Goal: Task Accomplishment & Management: Manage account settings

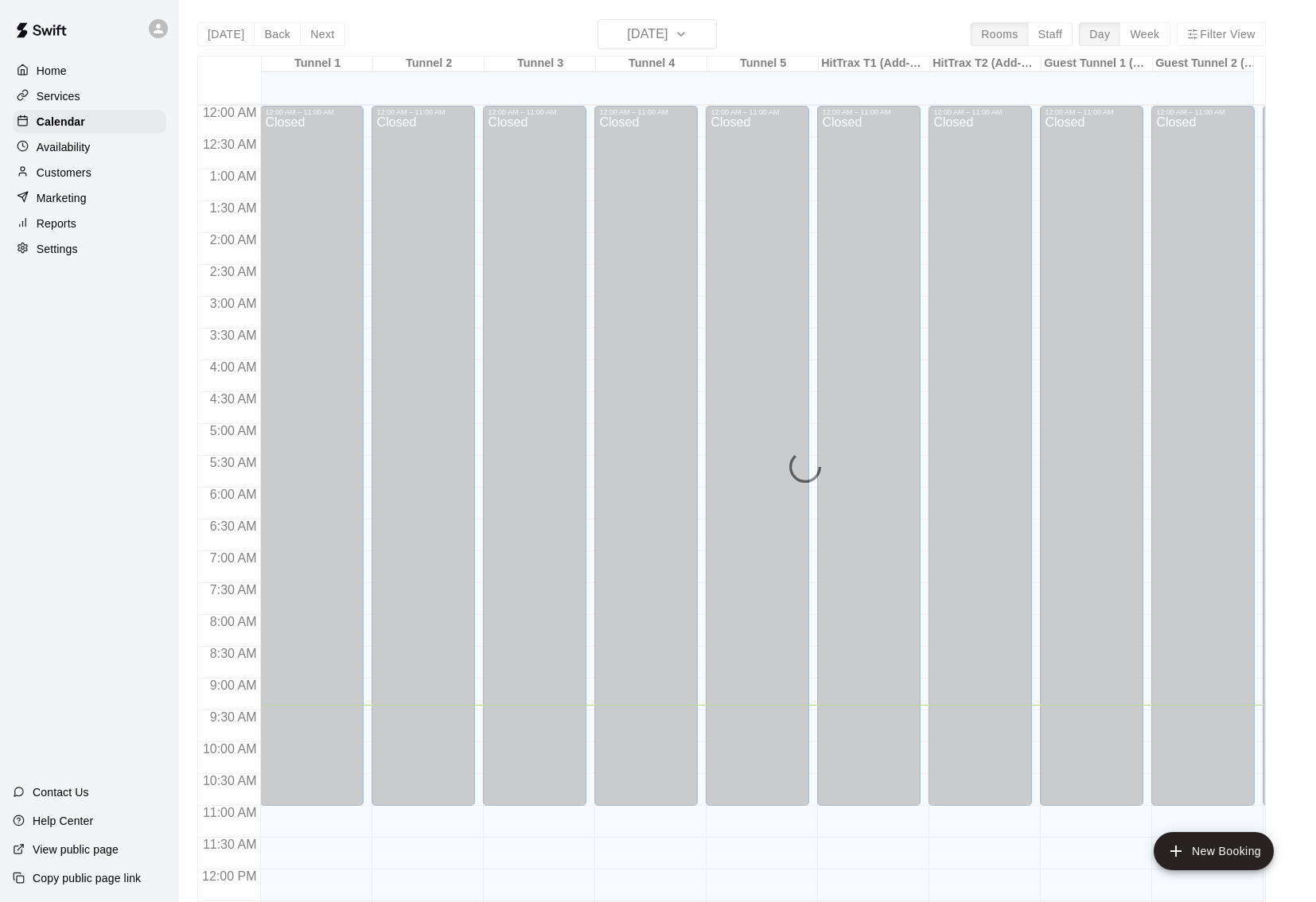
scroll to position [709, 0]
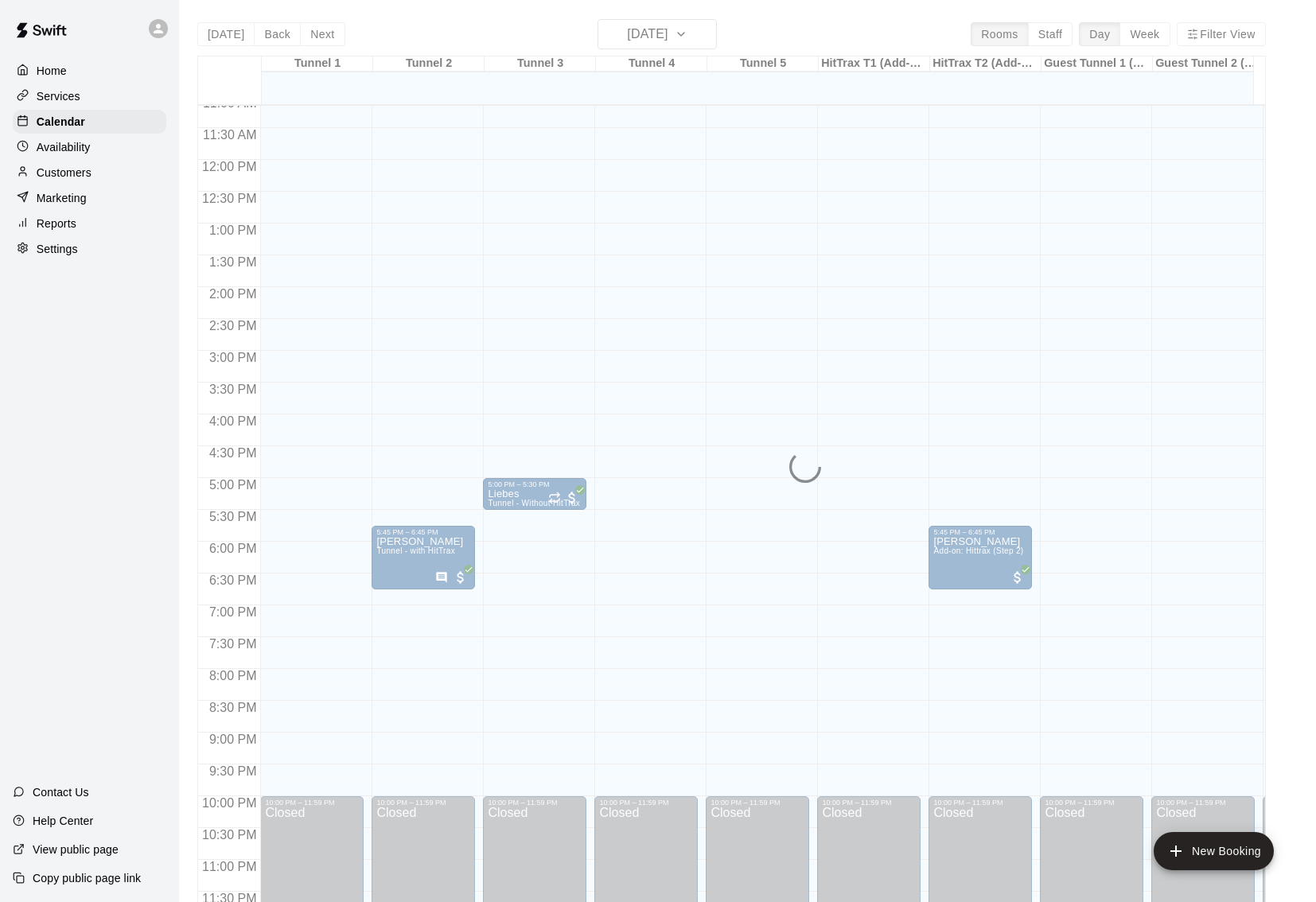
click at [72, 99] on p "Services" at bounding box center [58, 97] width 44 height 16
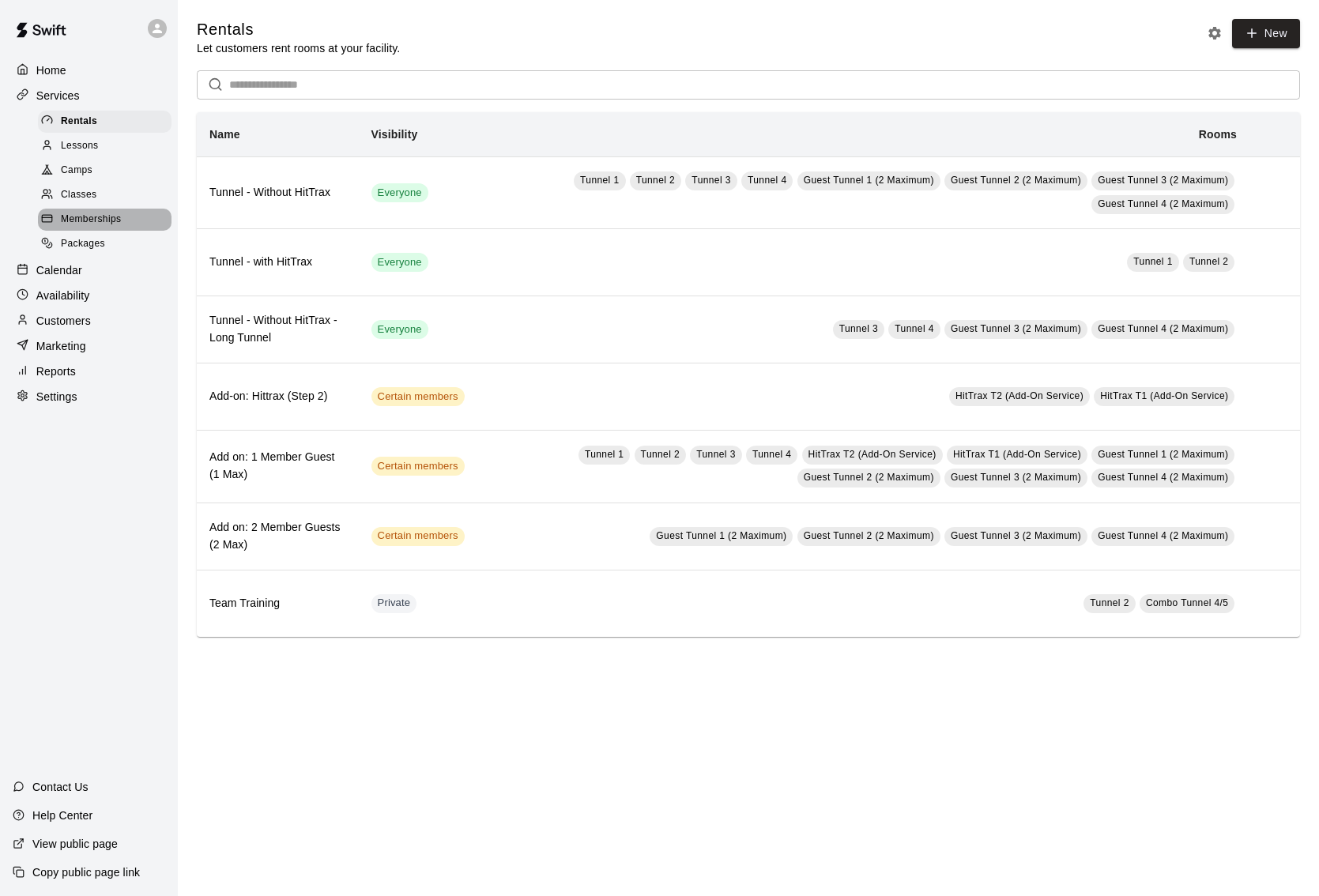
click at [83, 213] on span "Memberships" at bounding box center [91, 220] width 60 height 16
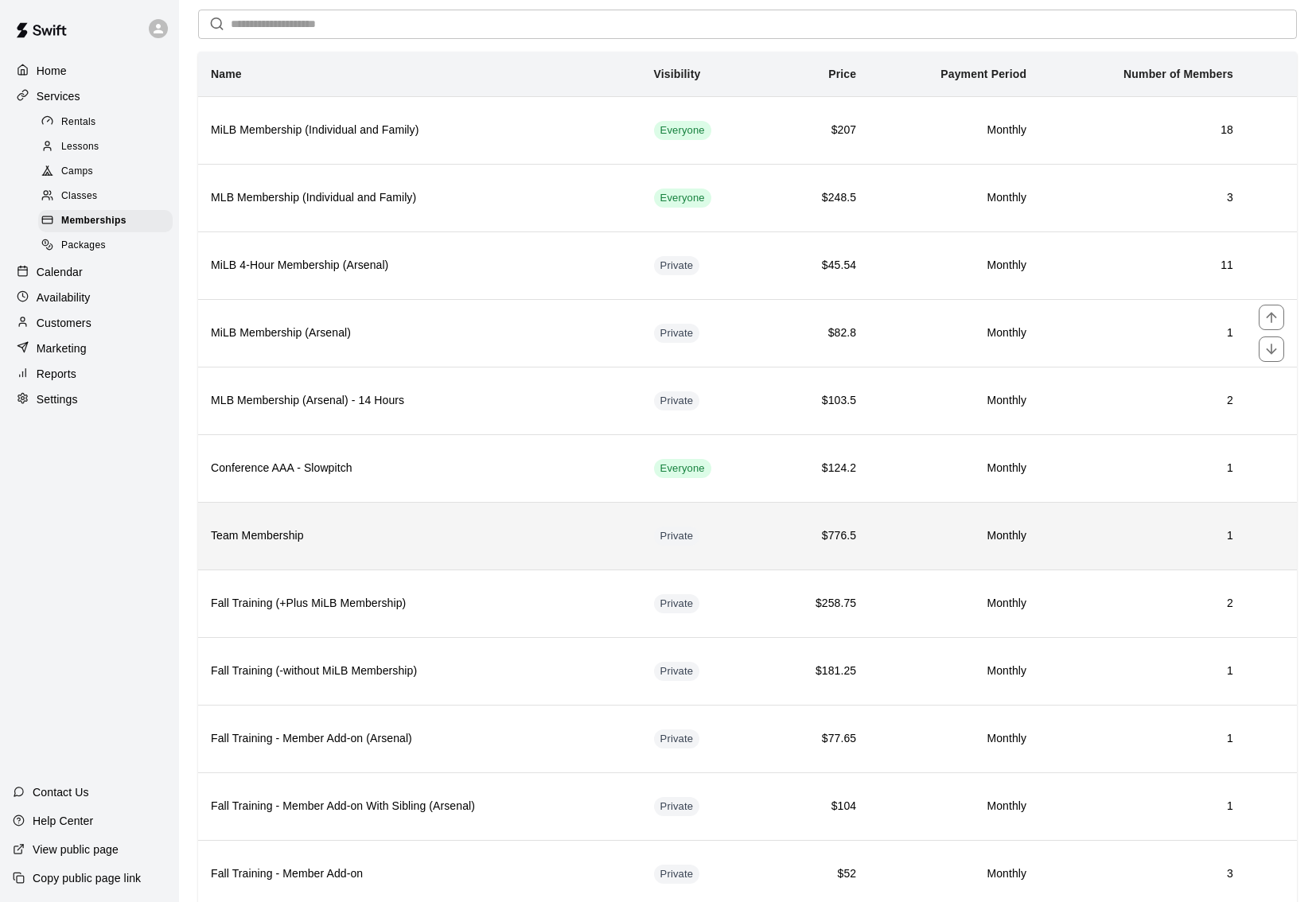
scroll to position [178, 0]
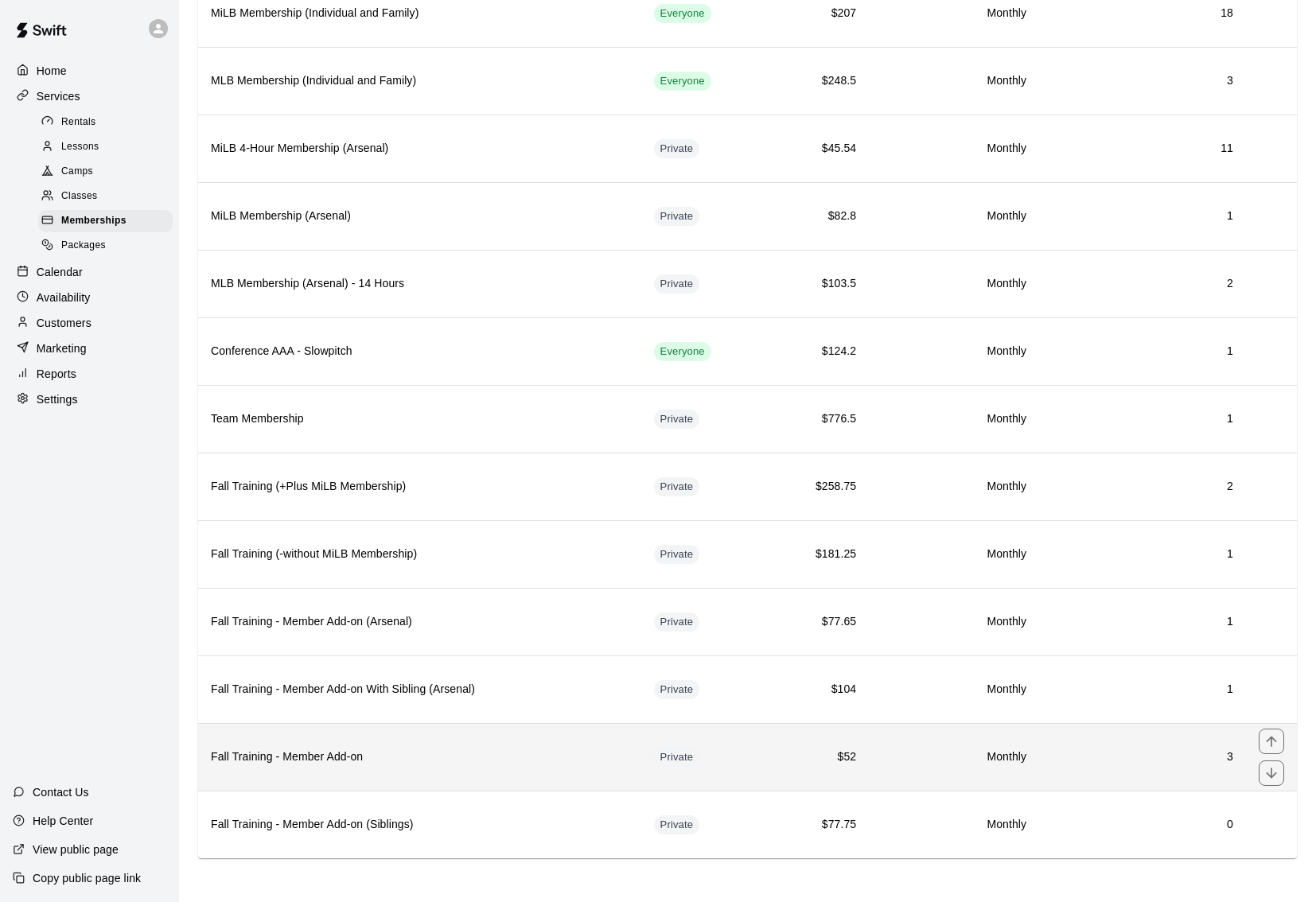
click at [488, 755] on h6 "Fall Training - Member Add-on" at bounding box center [419, 757] width 418 height 18
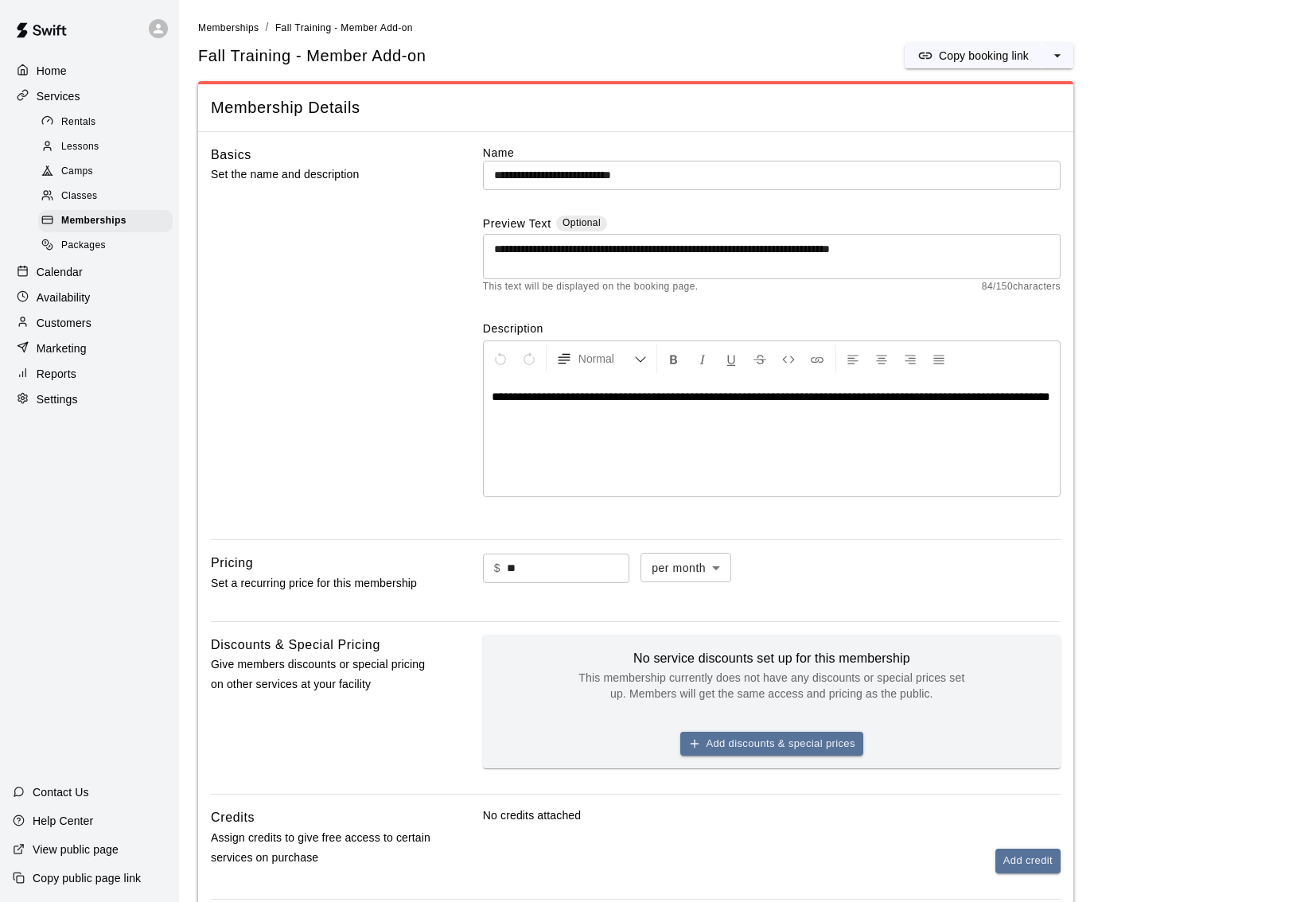
scroll to position [527, 0]
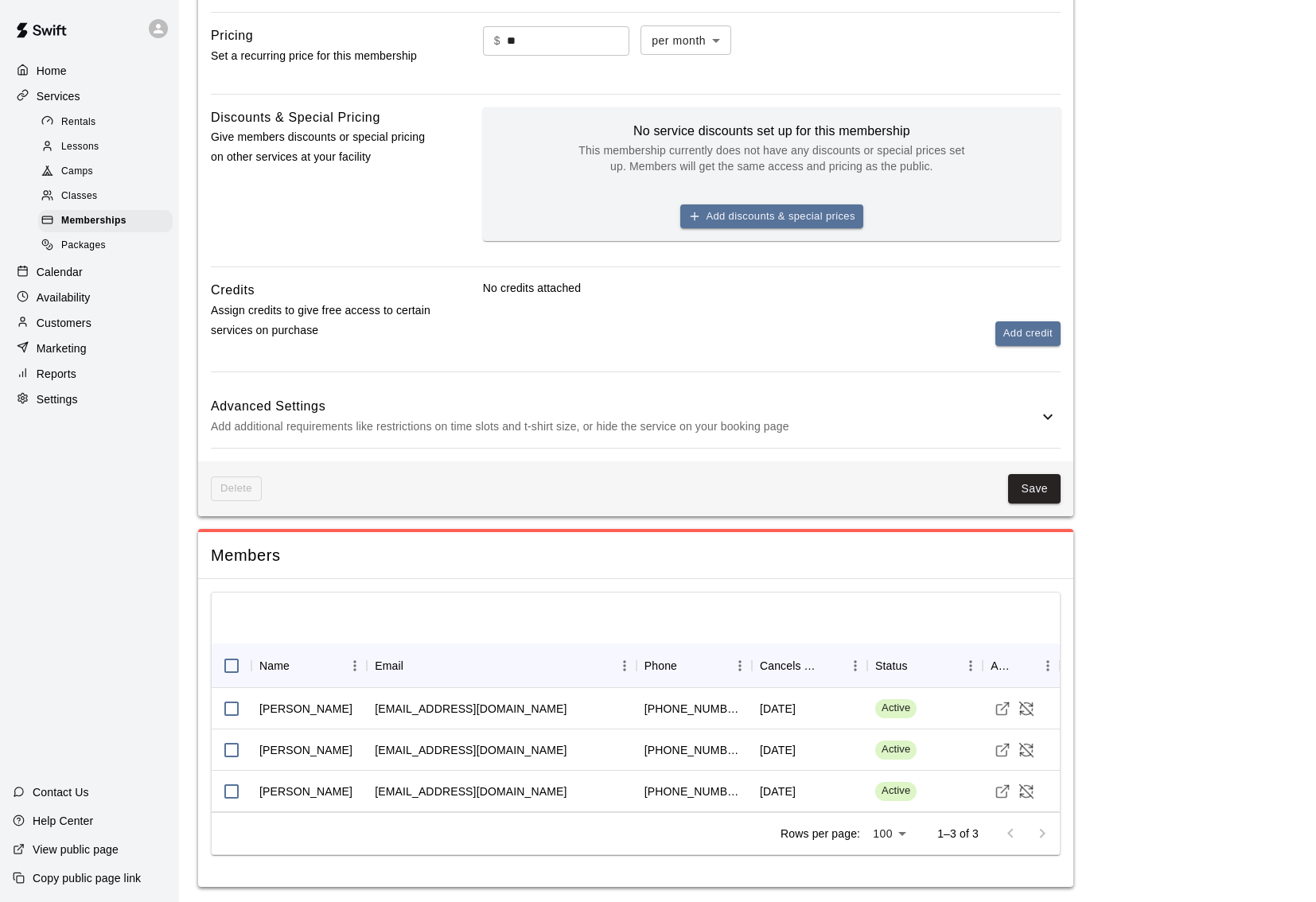
click at [550, 746] on div "[EMAIL_ADDRESS][DOMAIN_NAME]" at bounding box center [502, 750] width 270 height 42
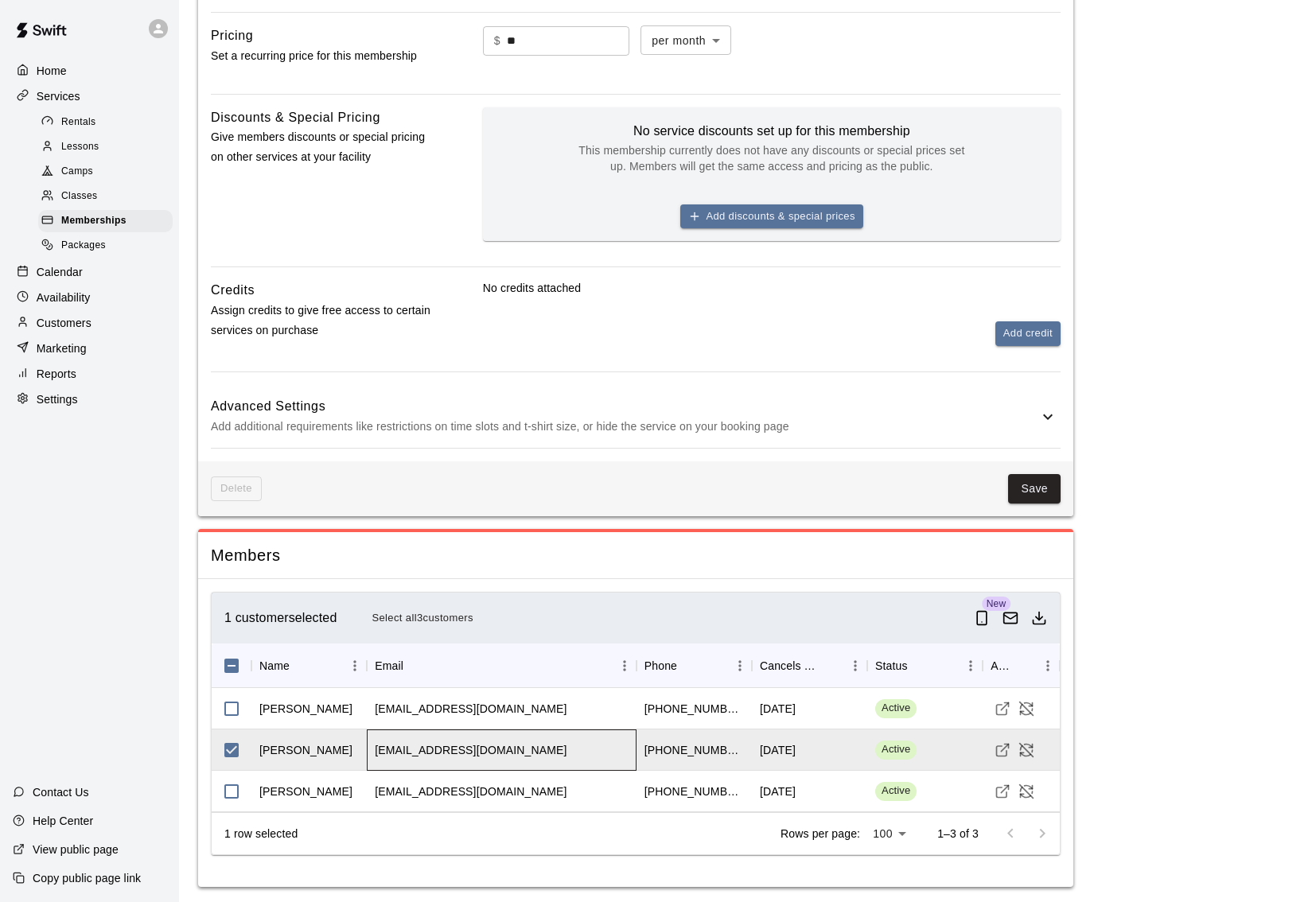
click at [553, 745] on div "[EMAIL_ADDRESS][DOMAIN_NAME]" at bounding box center [502, 750] width 270 height 42
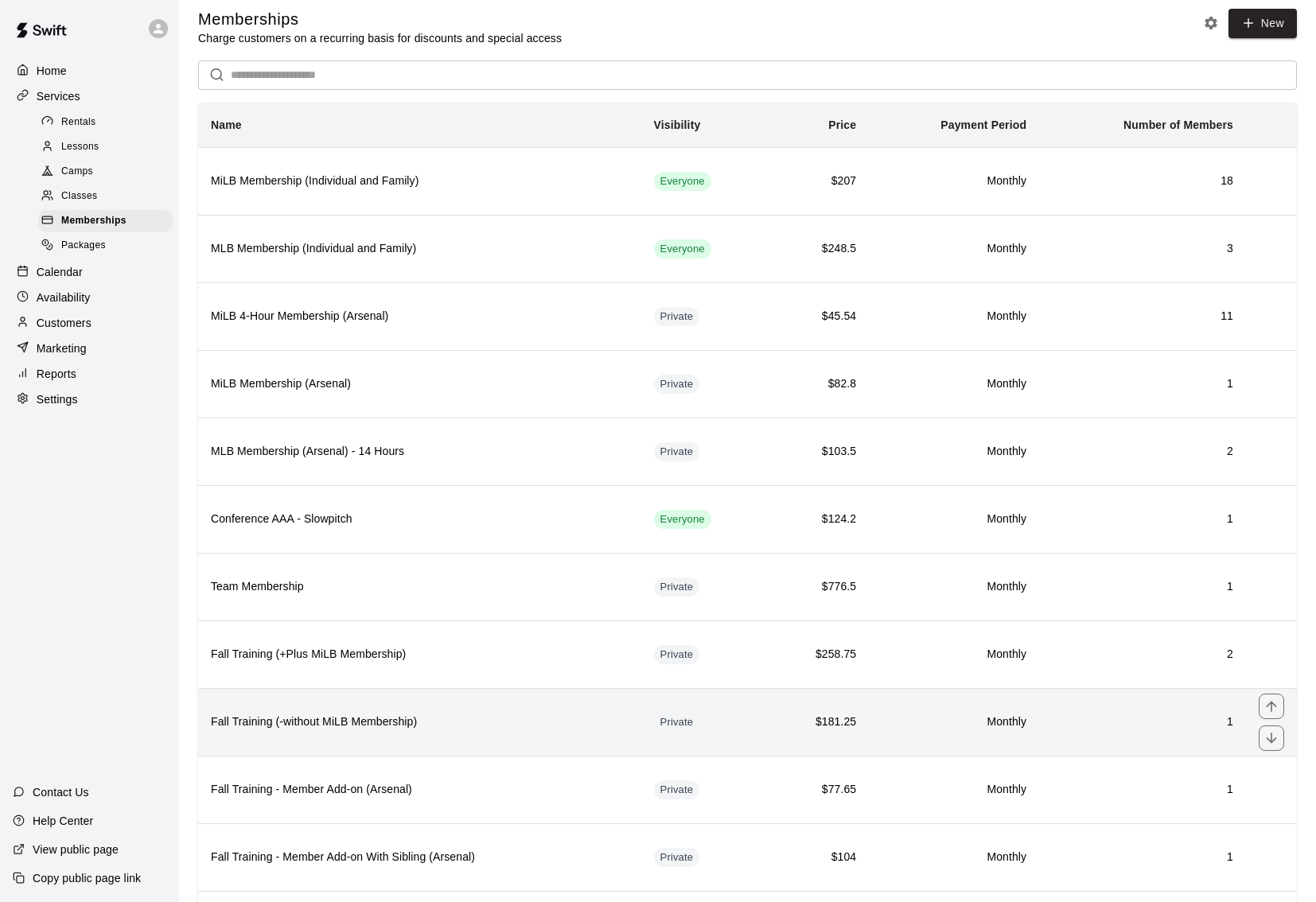
scroll to position [31, 0]
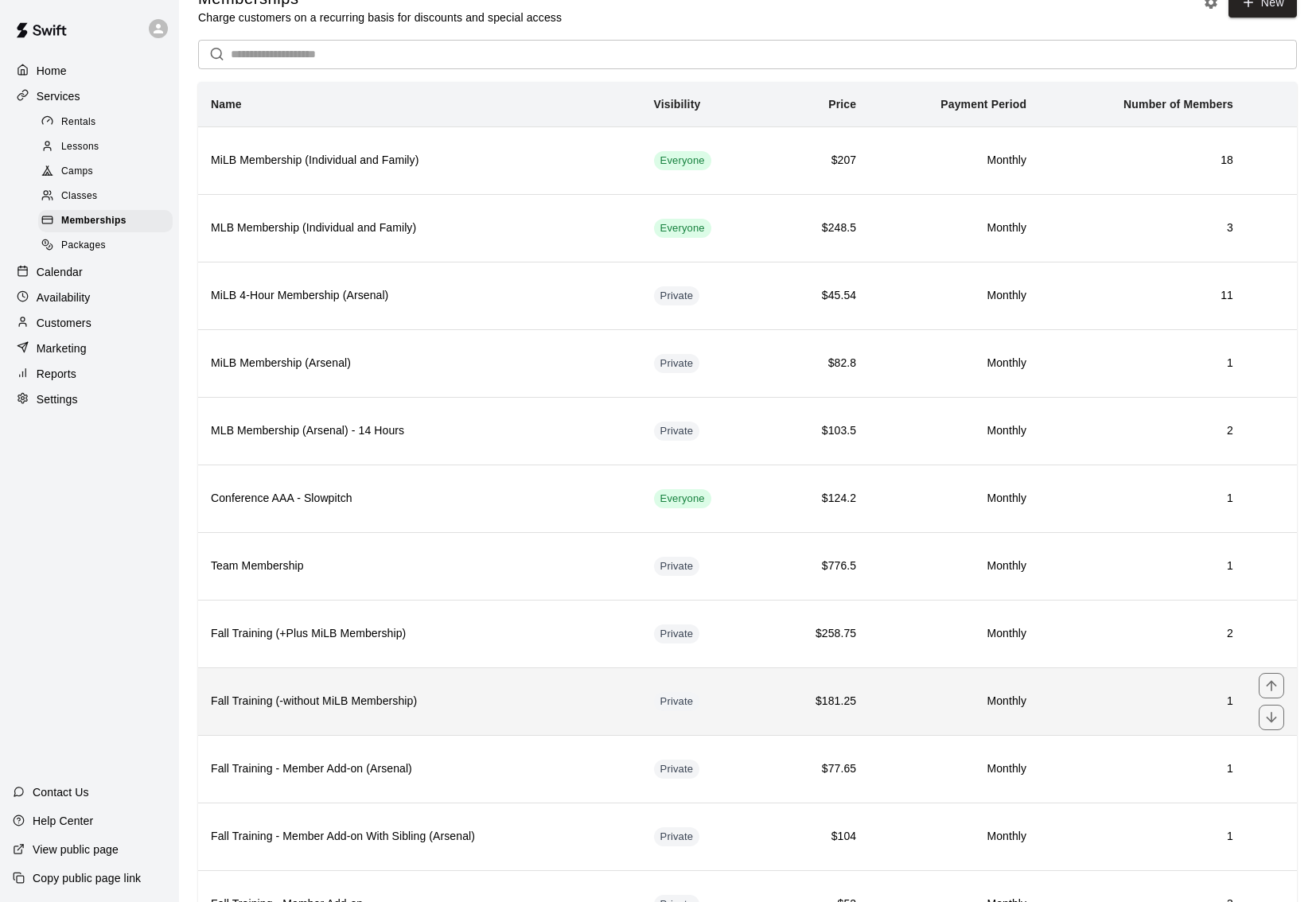
click at [558, 702] on h6 "Fall Training (-without MiLB Membership)" at bounding box center [419, 701] width 418 height 18
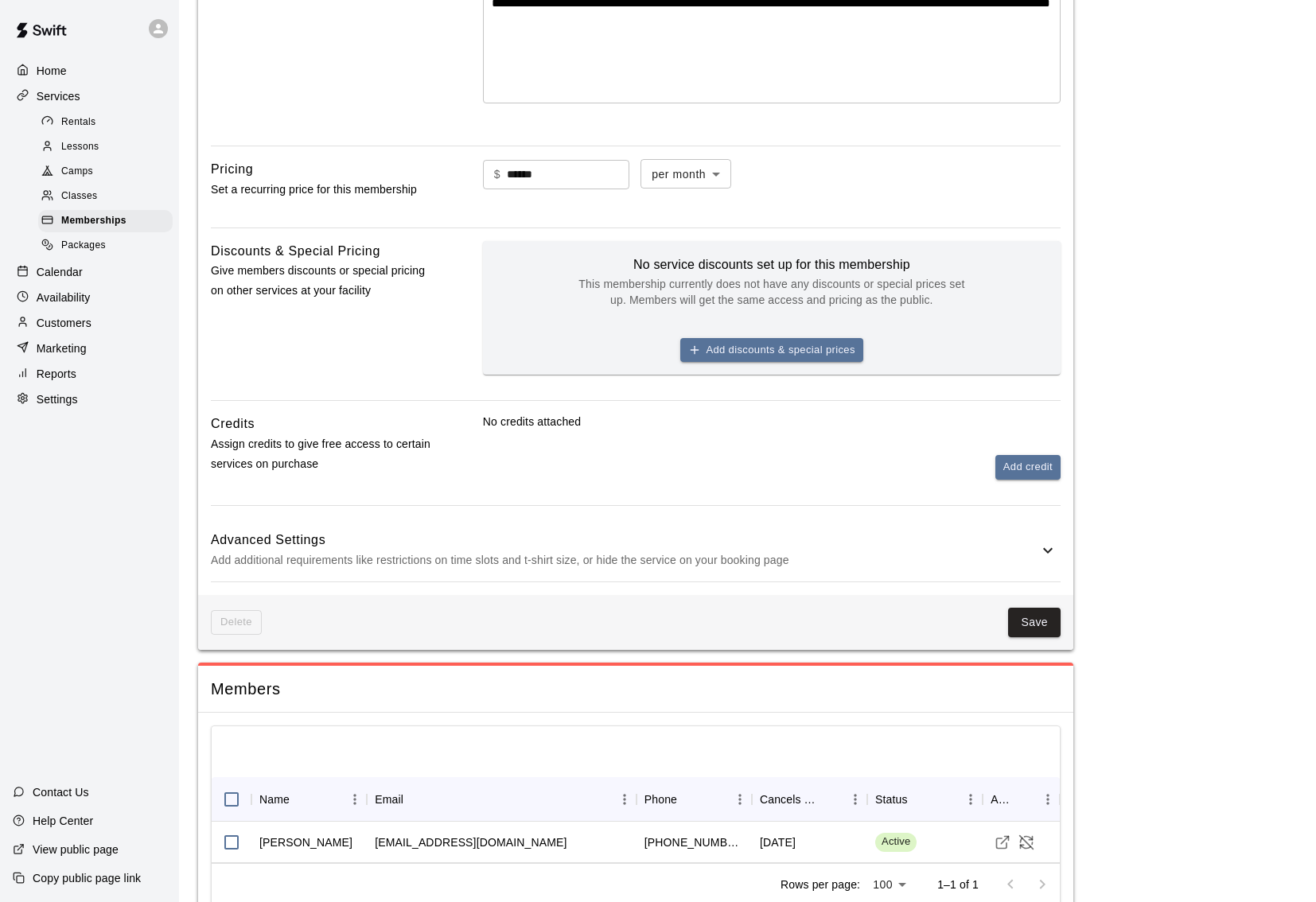
scroll to position [445, 0]
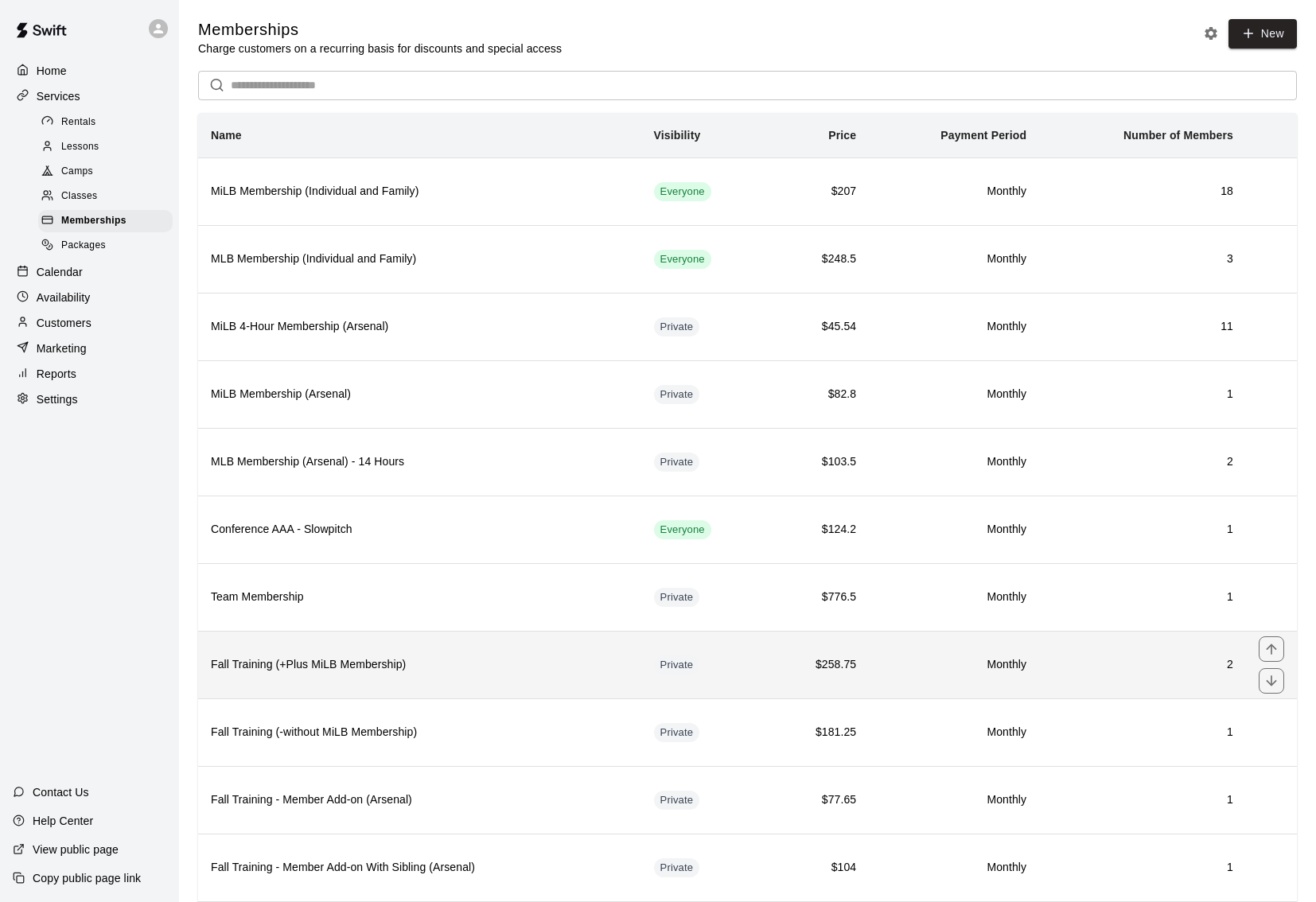
click at [515, 674] on th "Fall Training (+Plus MiLB Membership)" at bounding box center [419, 665] width 443 height 68
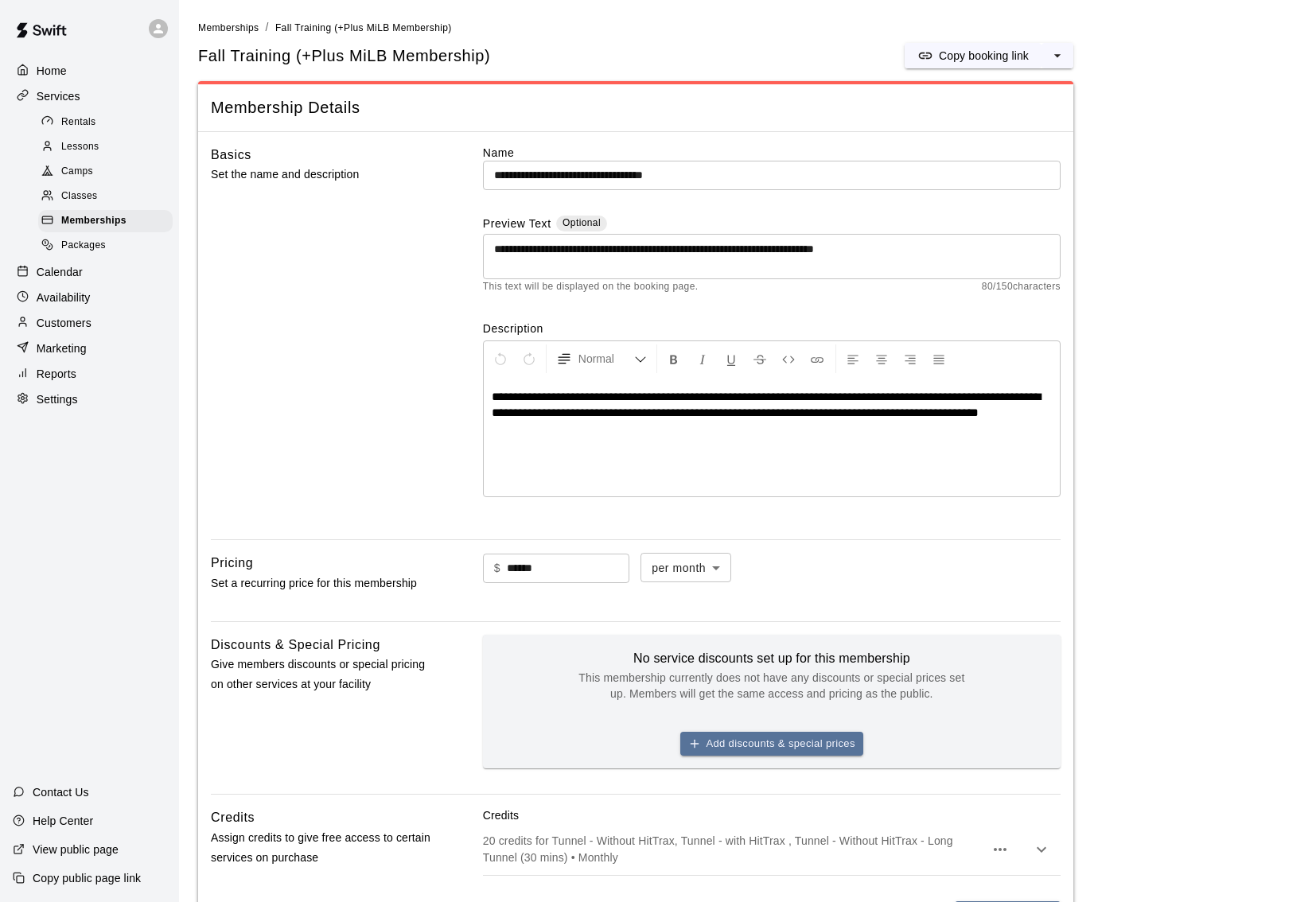
scroll to position [538, 0]
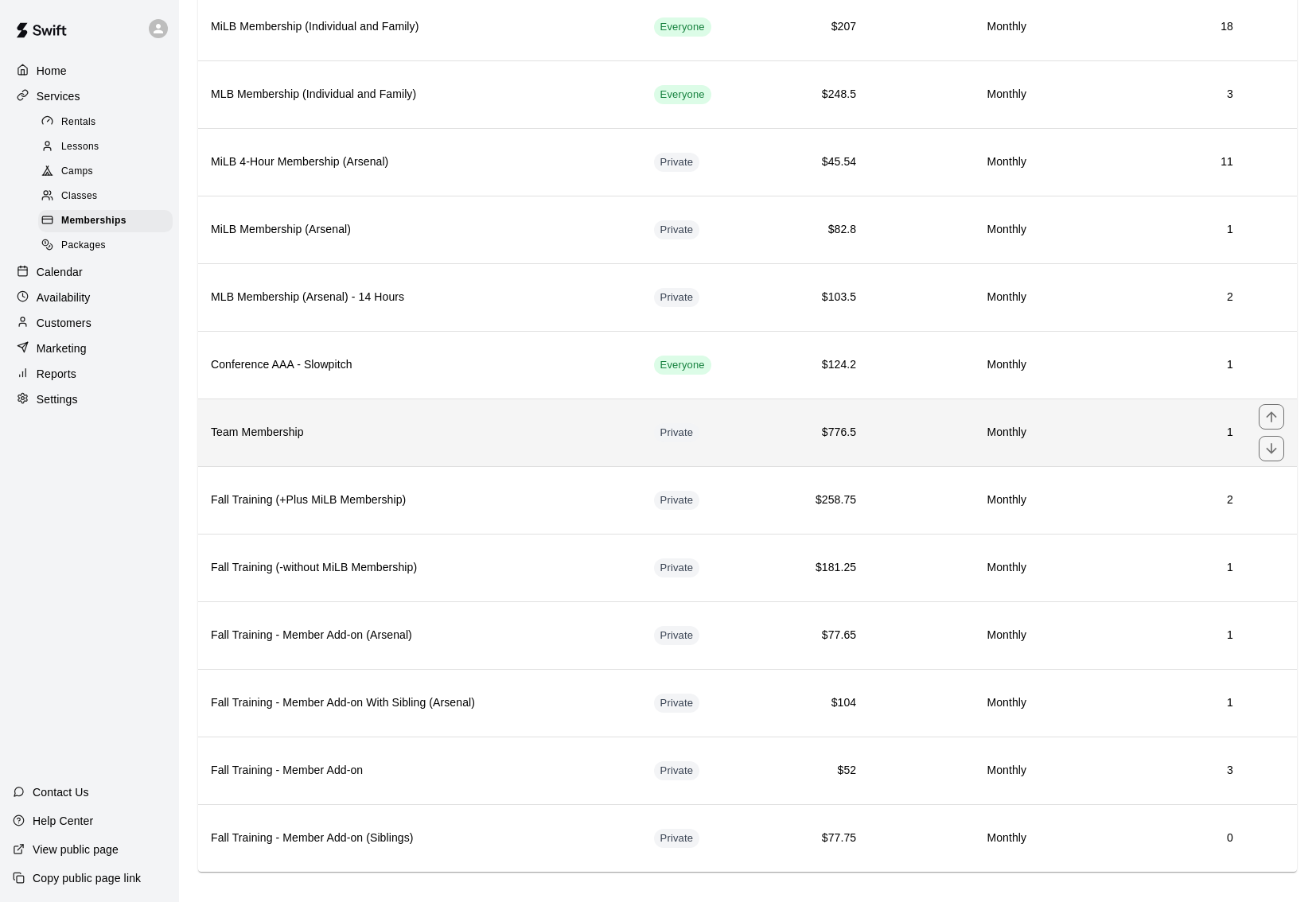
scroll to position [175, 0]
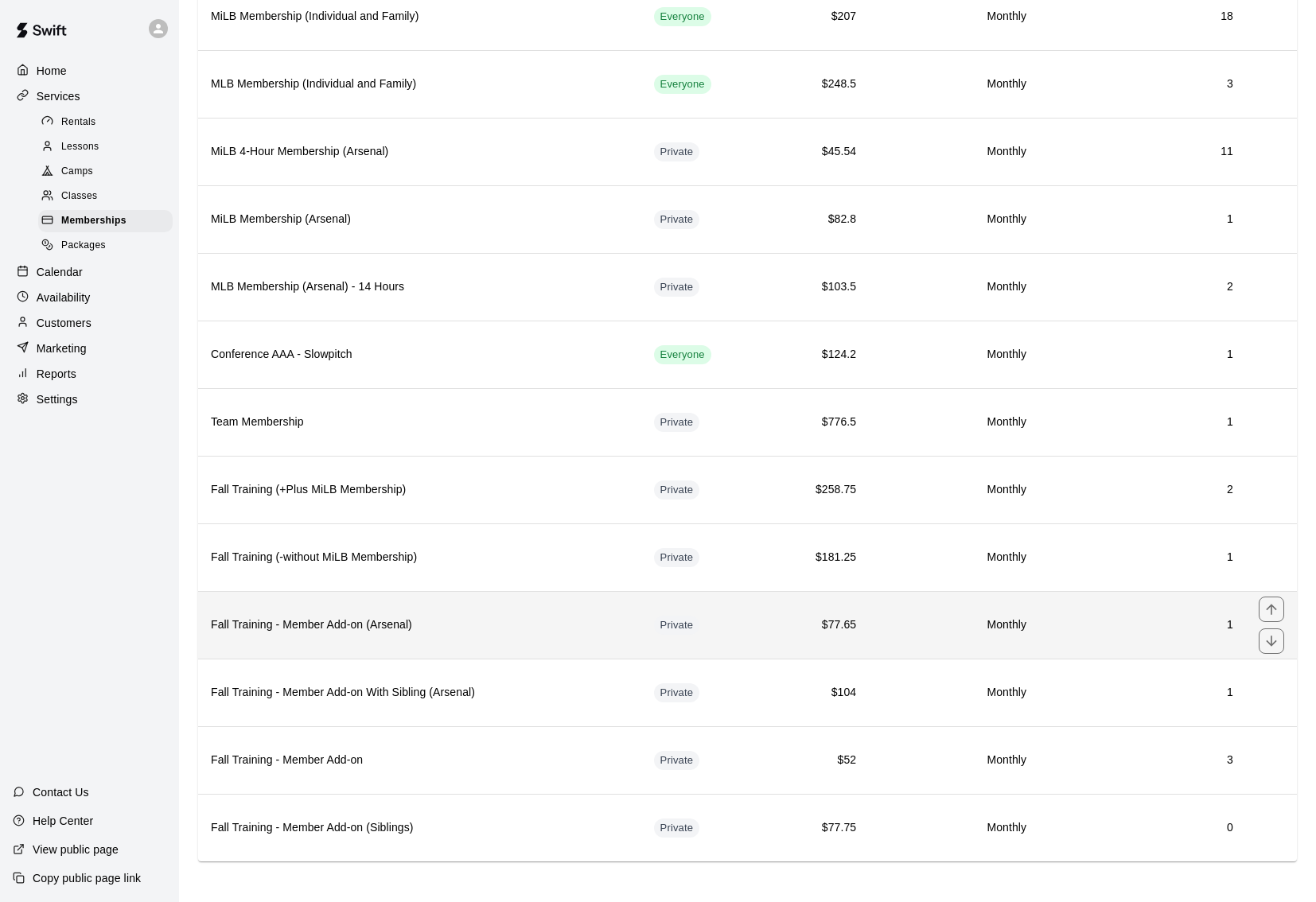
click at [475, 621] on h6 "Fall Training - Member Add-on (Arsenal)" at bounding box center [419, 626] width 418 height 18
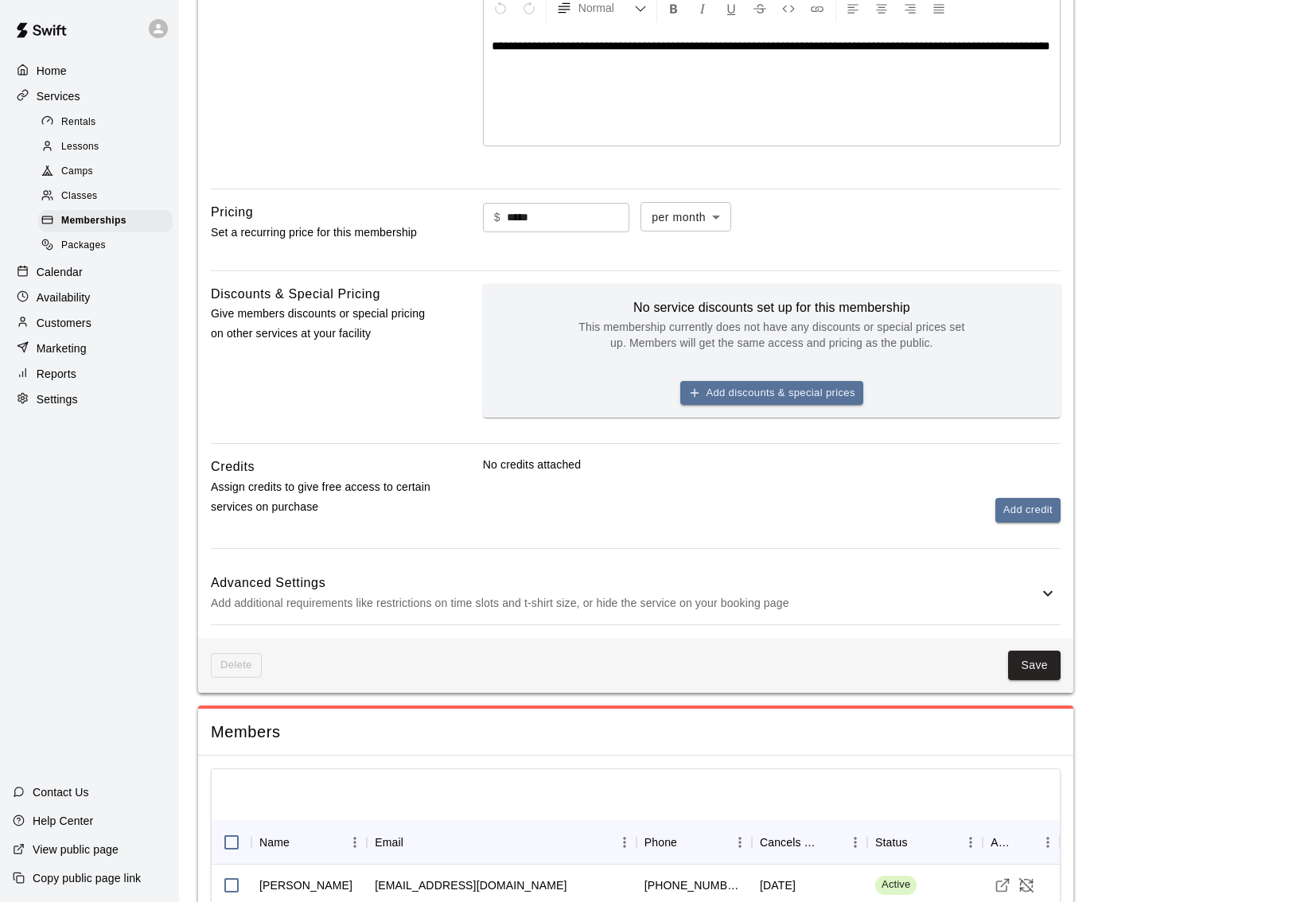
scroll to position [445, 0]
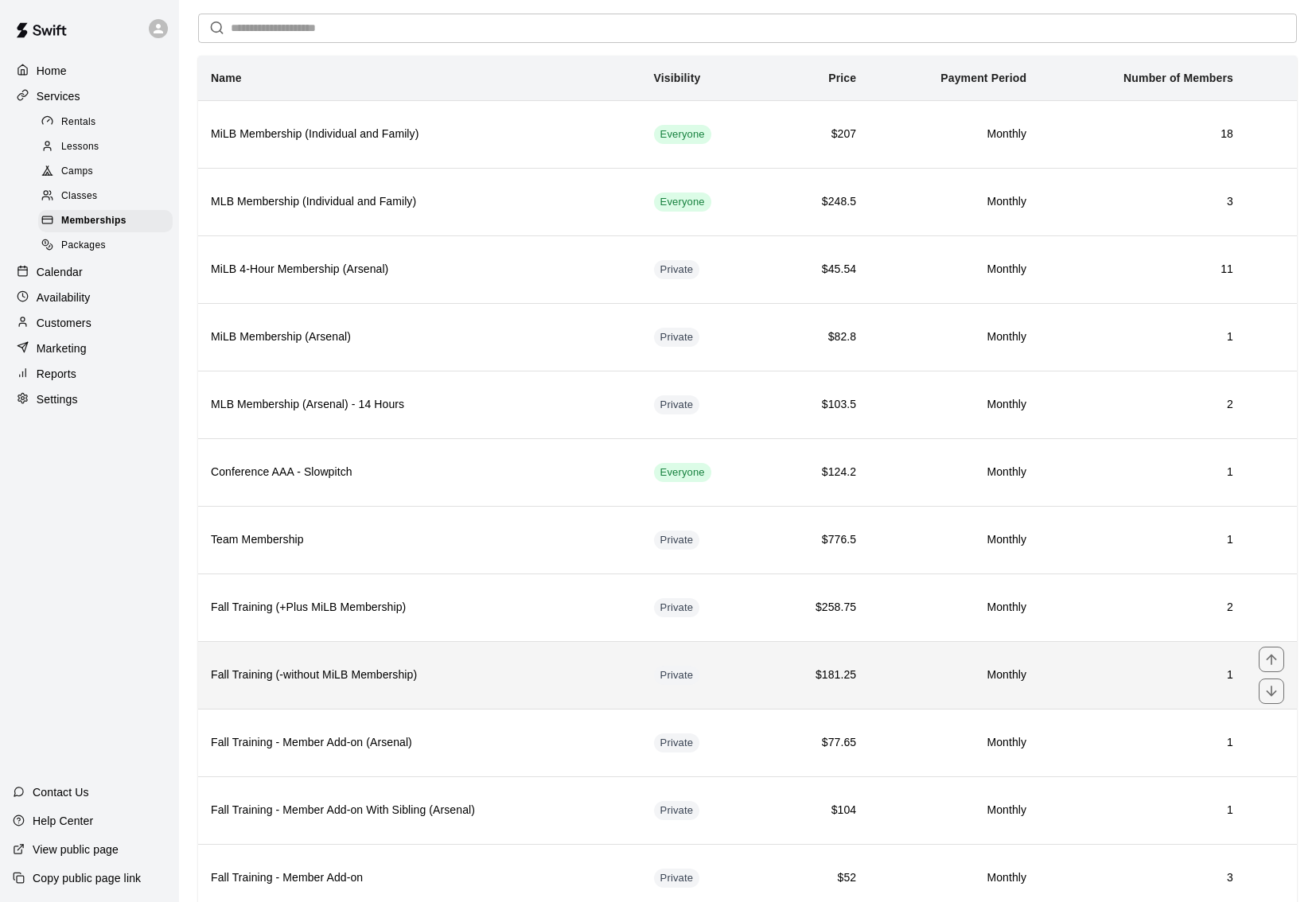
scroll to position [105, 0]
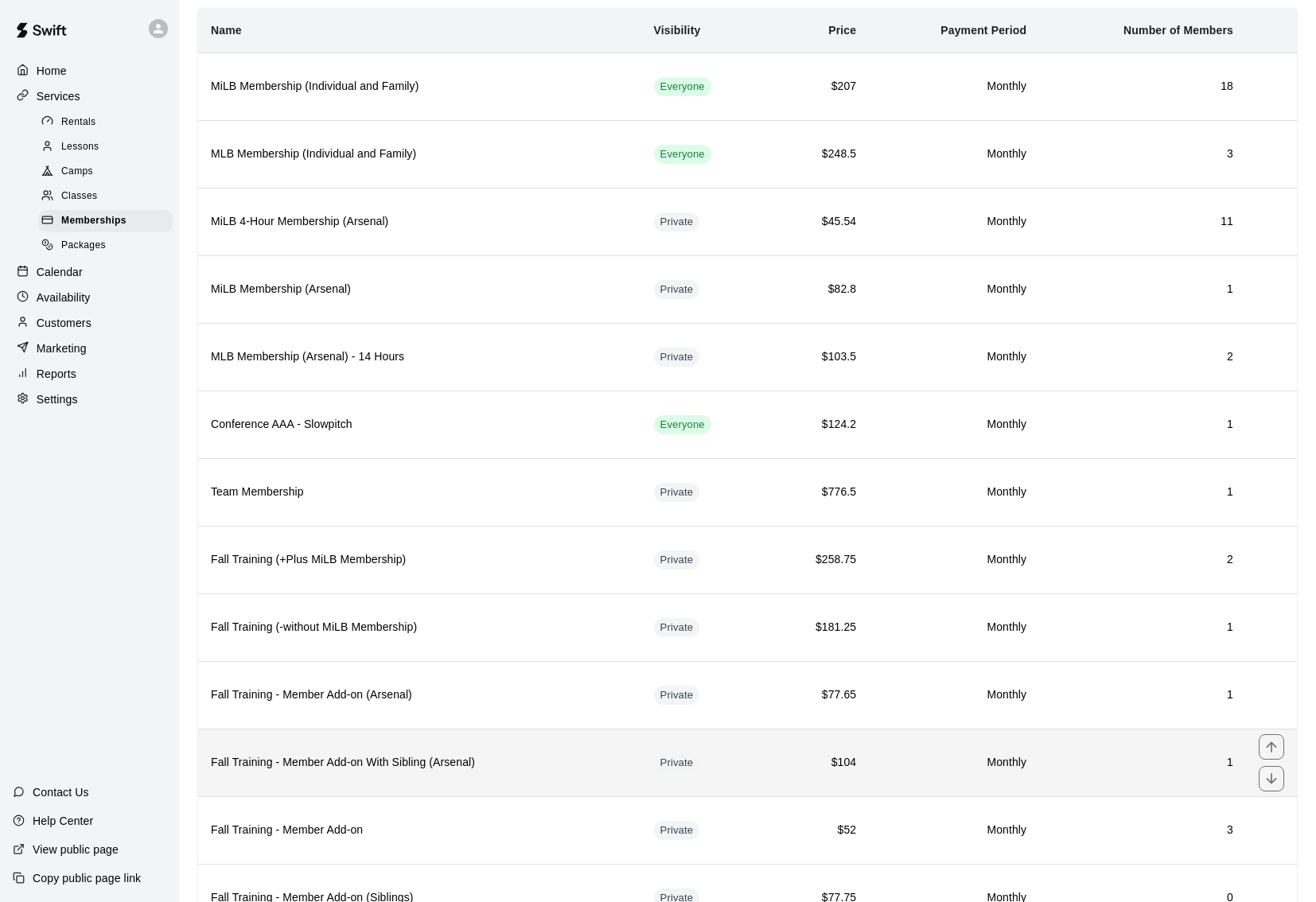
click at [515, 753] on th "Fall Training - Member Add-on With Sibling (Arsenal)" at bounding box center [419, 762] width 443 height 68
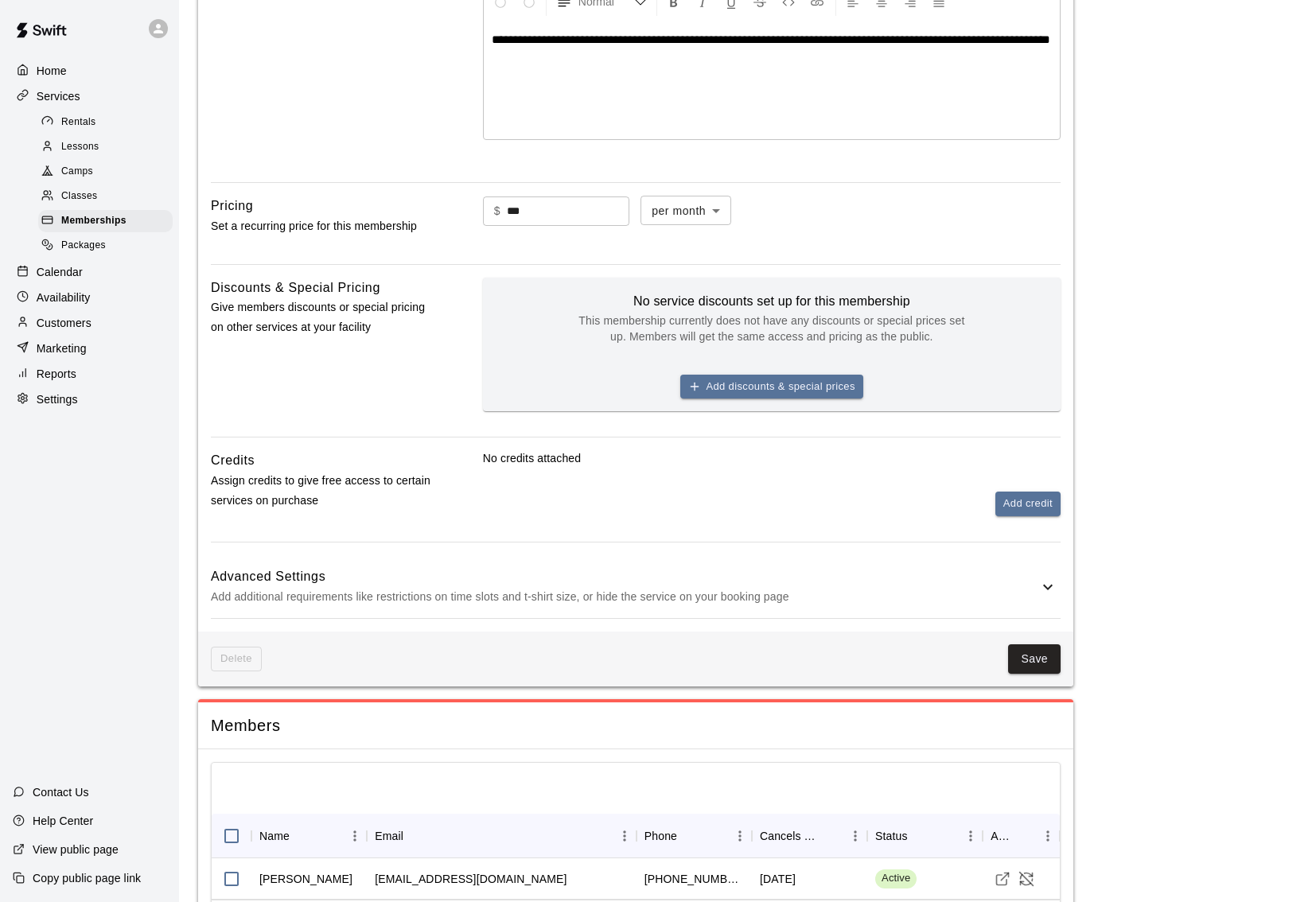
scroll to position [445, 0]
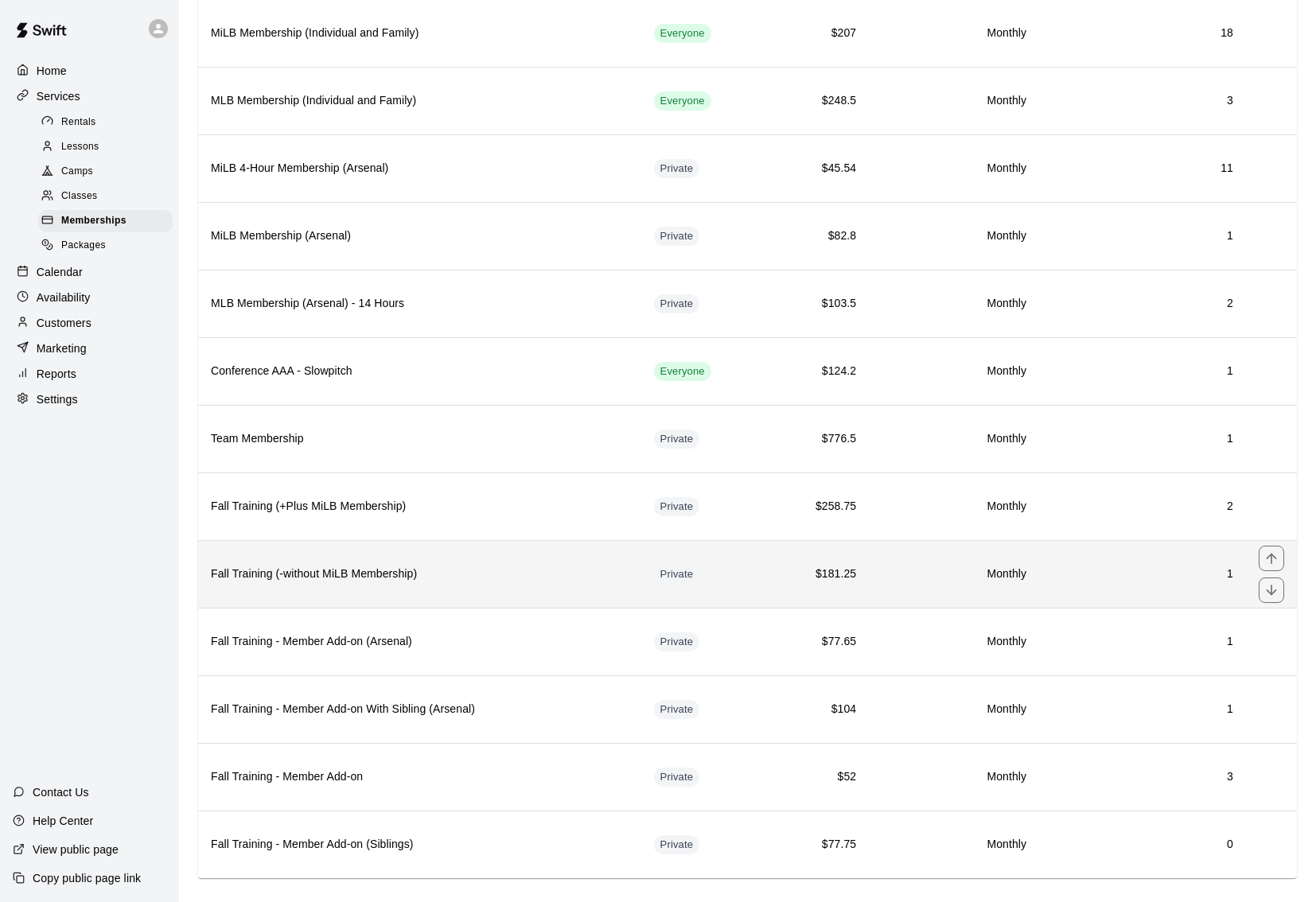
scroll to position [178, 0]
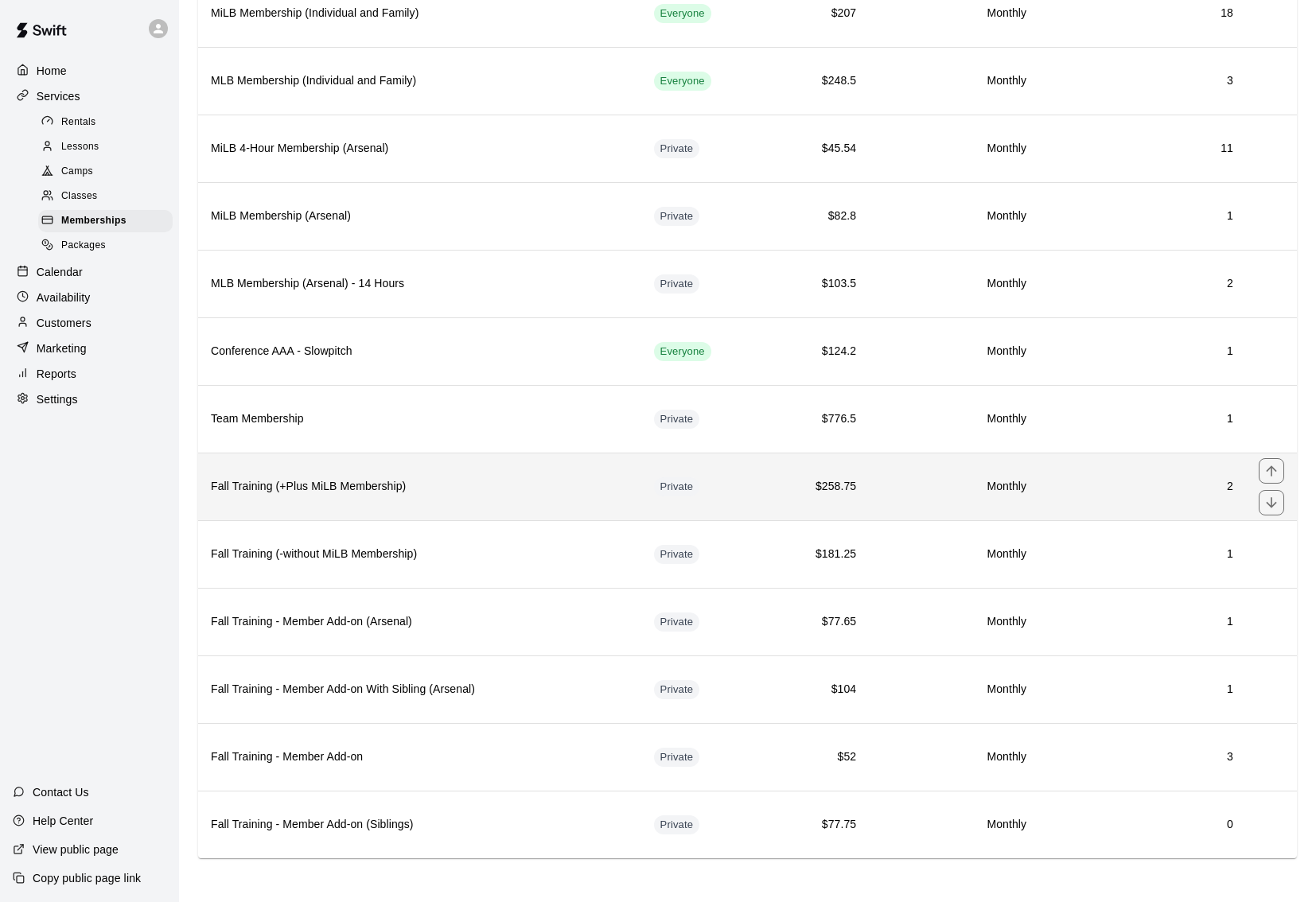
click at [484, 502] on th "Fall Training (+Plus MiLB Membership)" at bounding box center [419, 487] width 443 height 68
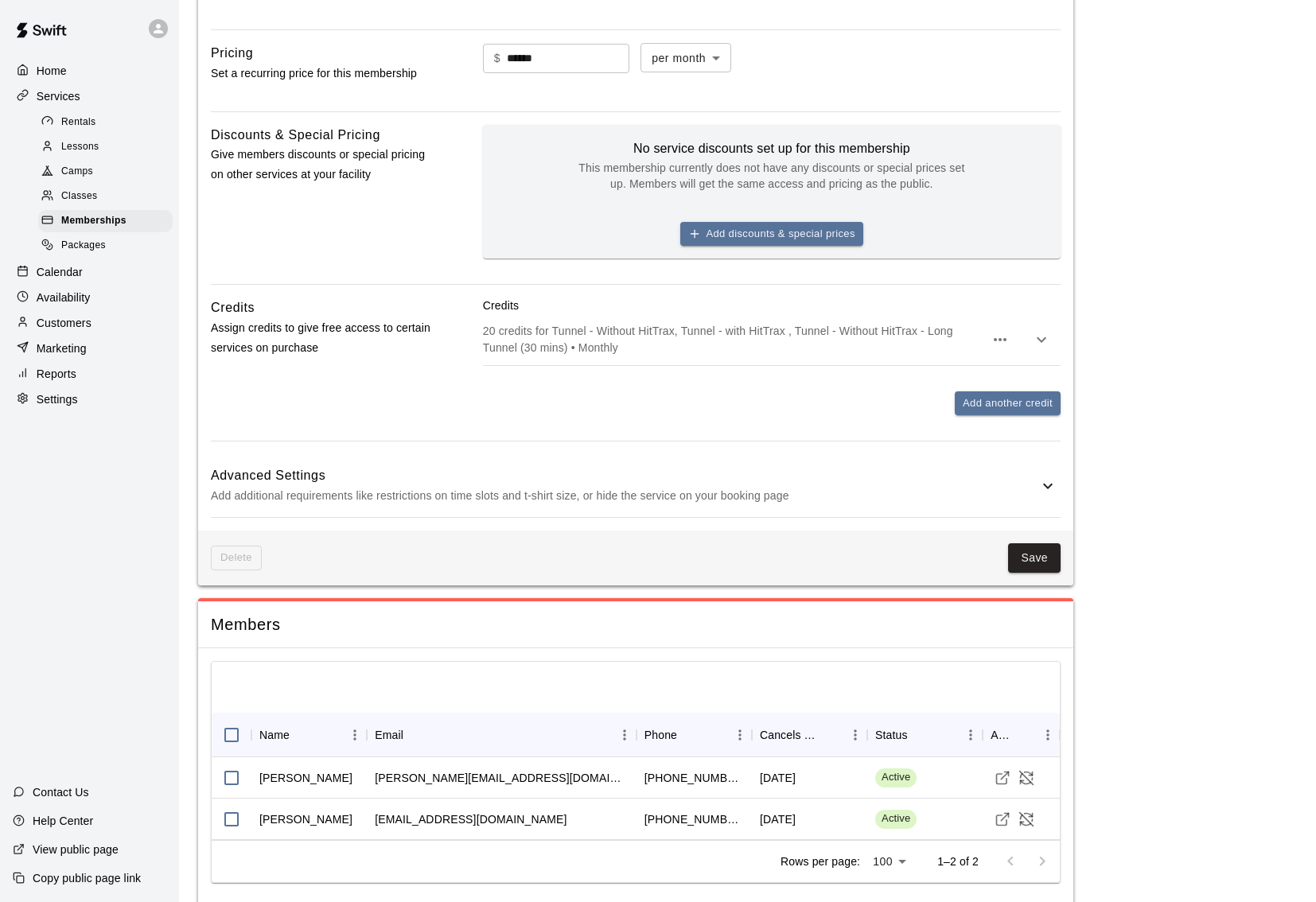
scroll to position [538, 0]
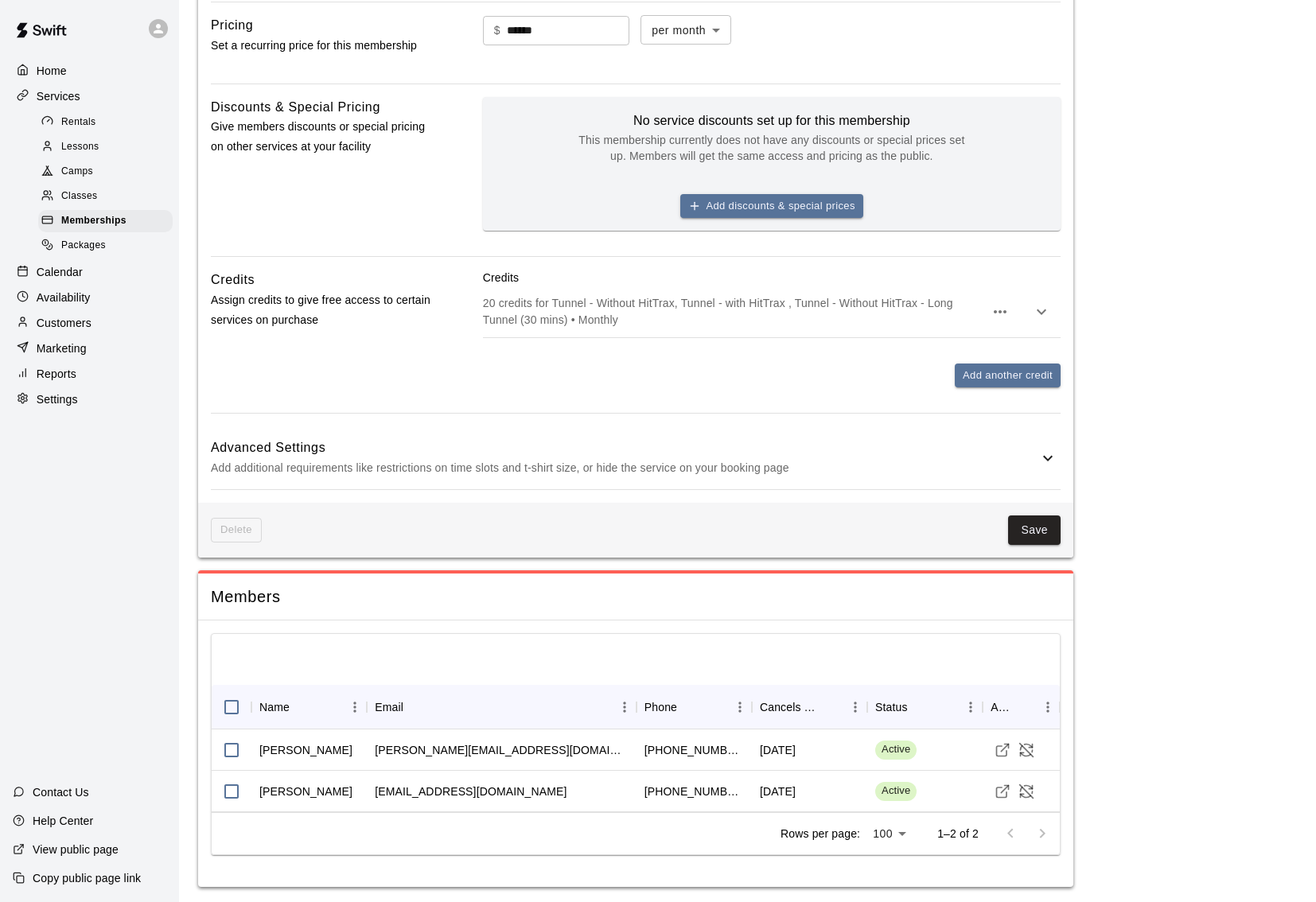
click at [1164, 607] on main "**********" at bounding box center [747, 184] width 1099 height 1405
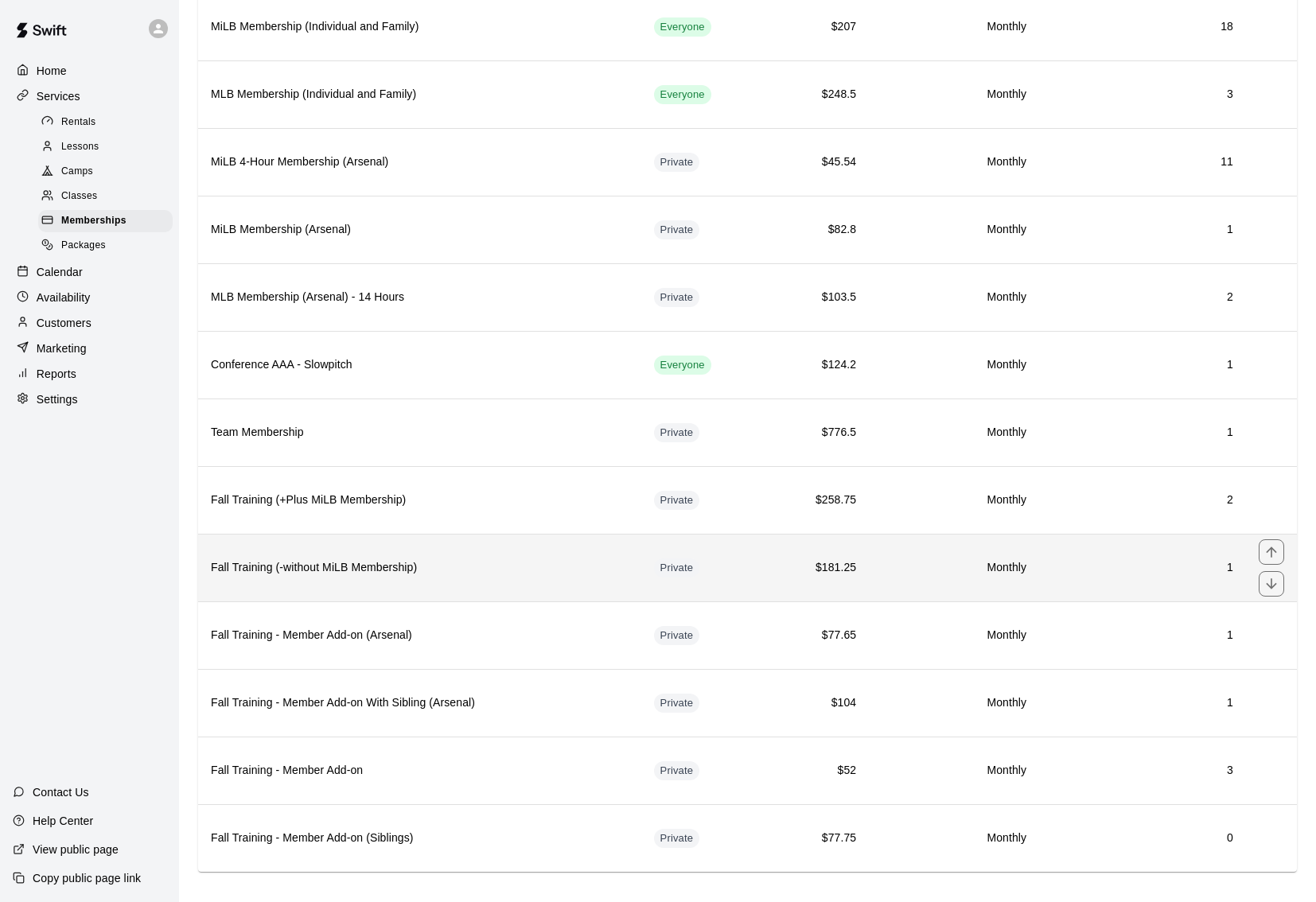
scroll to position [178, 0]
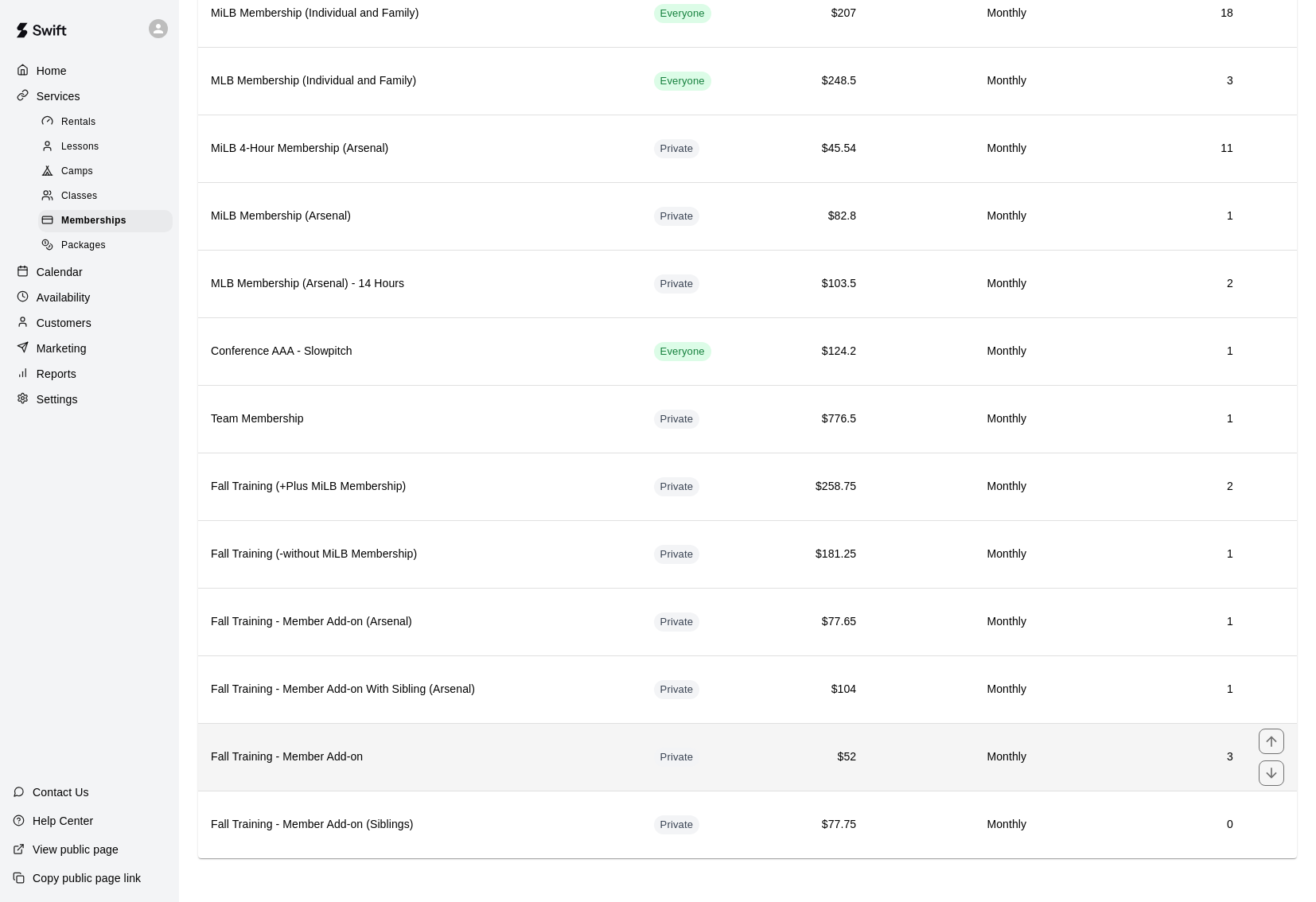
click at [547, 750] on h6 "Fall Training - Member Add-on" at bounding box center [419, 757] width 418 height 18
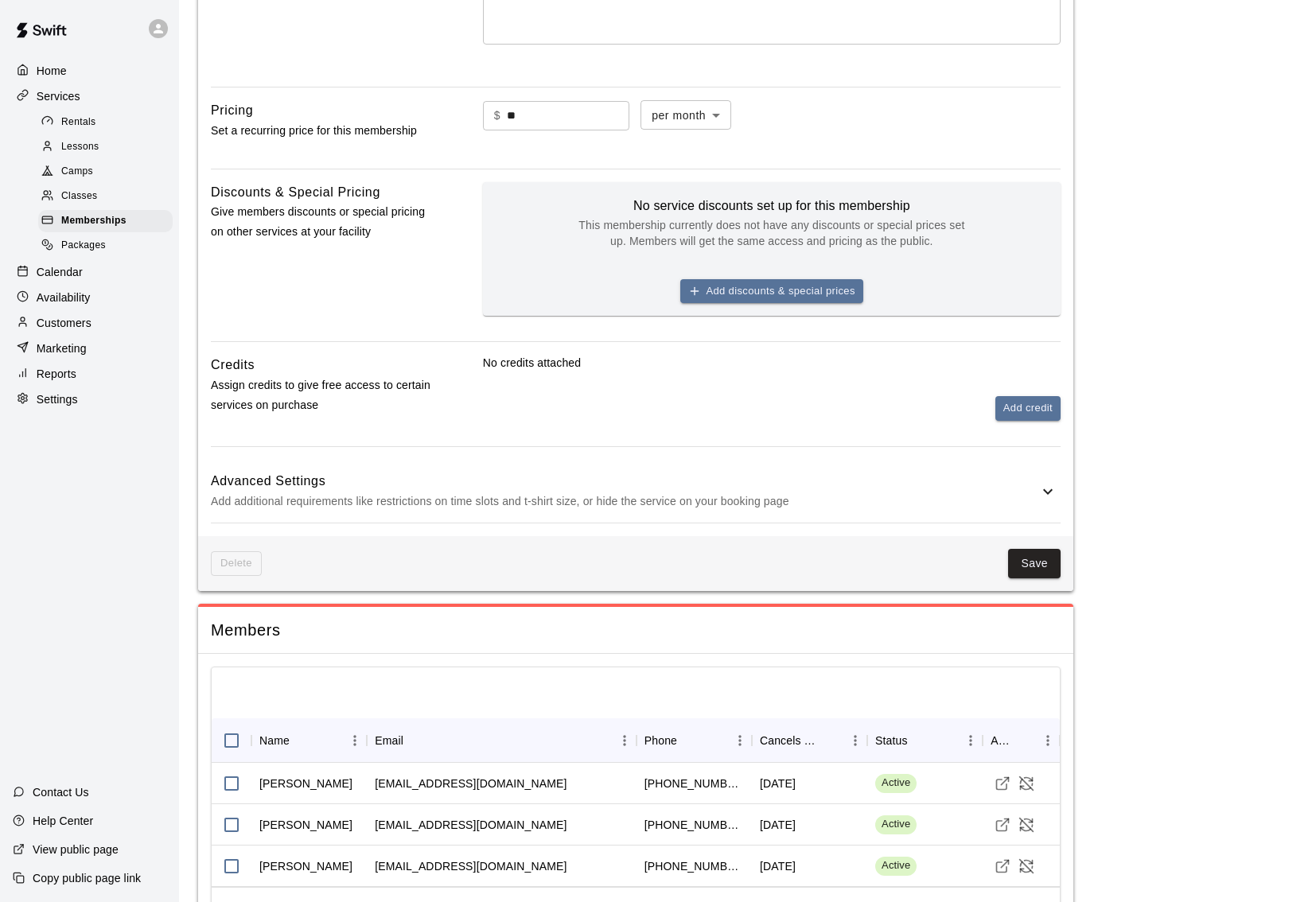
scroll to position [527, 0]
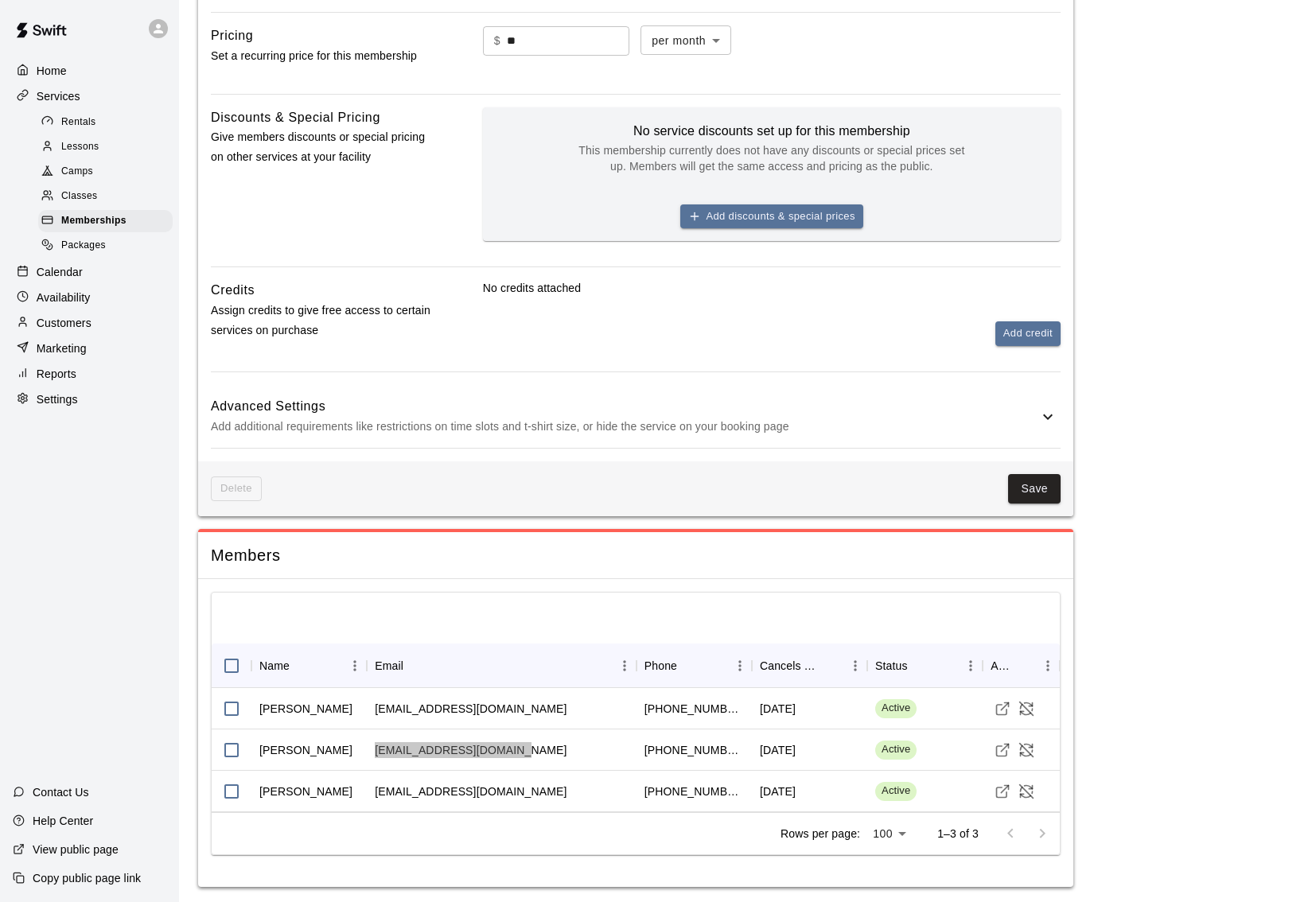
drag, startPoint x: 509, startPoint y: 747, endPoint x: 367, endPoint y: 746, distance: 142.0
click at [367, 746] on div "[EMAIL_ADDRESS][DOMAIN_NAME]" at bounding box center [502, 750] width 270 height 42
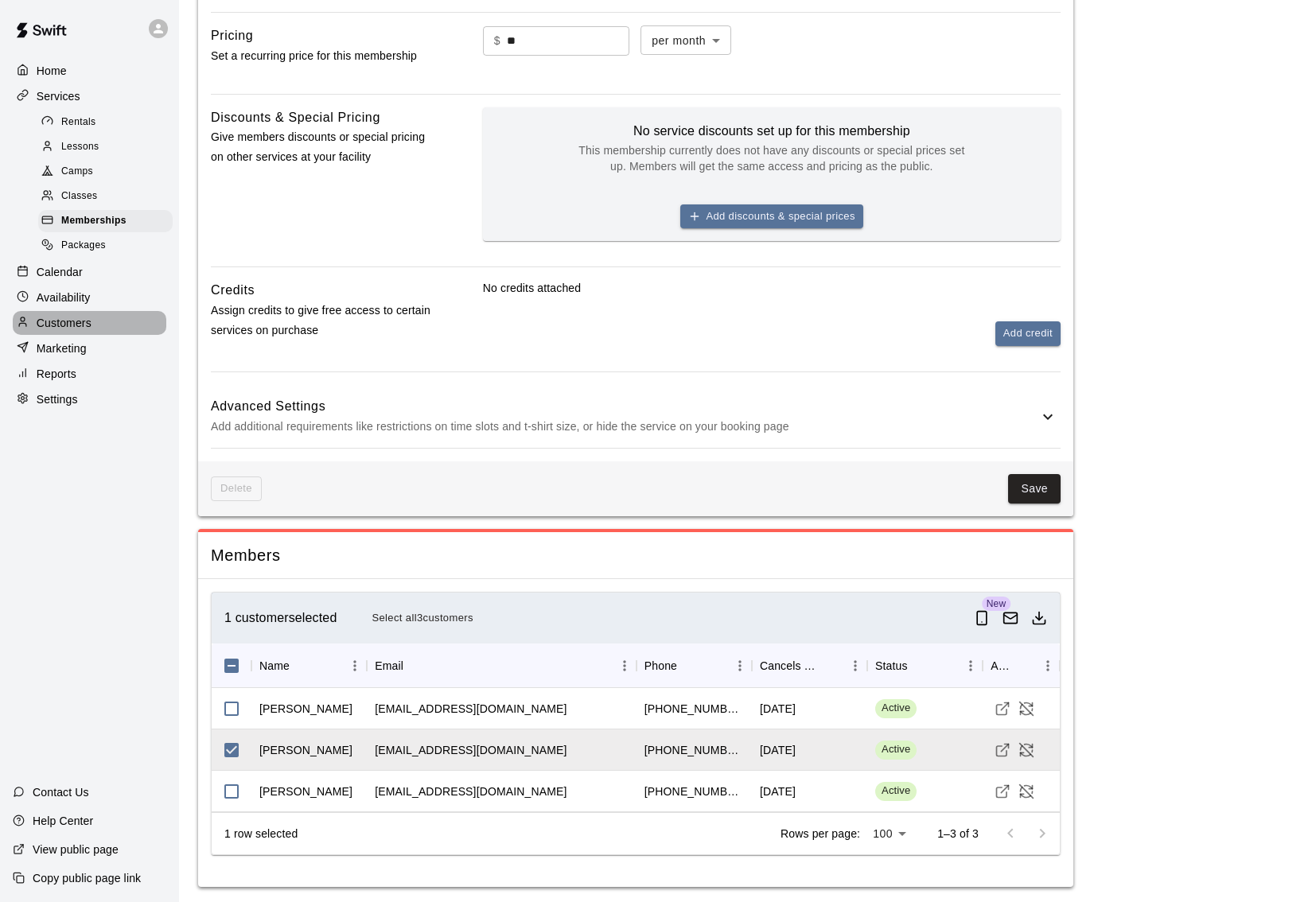
click at [83, 316] on p "Customers" at bounding box center [64, 323] width 55 height 16
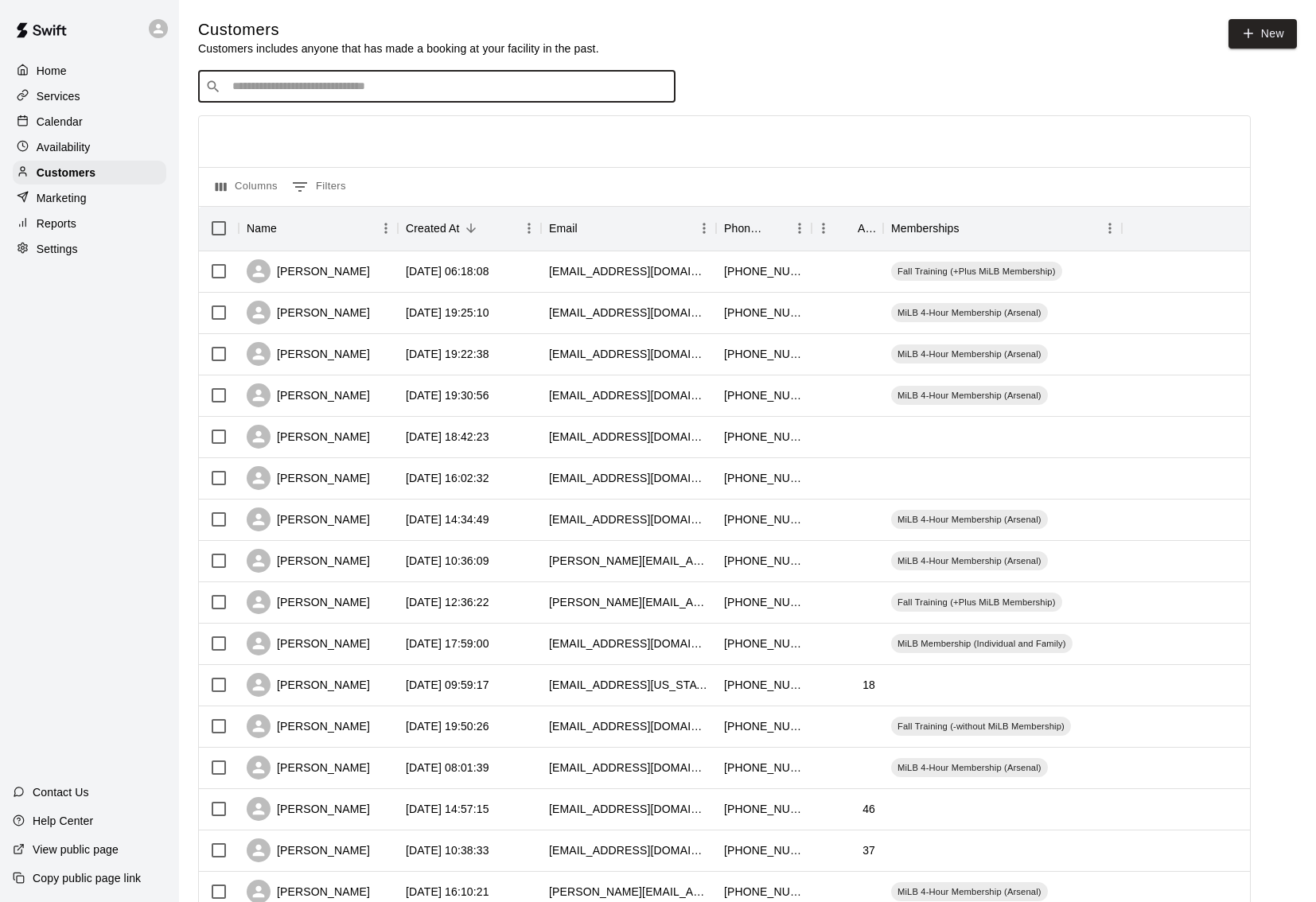
click at [362, 79] on input "Search customers by name or email" at bounding box center [448, 87] width 441 height 16
click at [376, 82] on input "Search customers by name or email" at bounding box center [448, 87] width 441 height 16
type input "***"
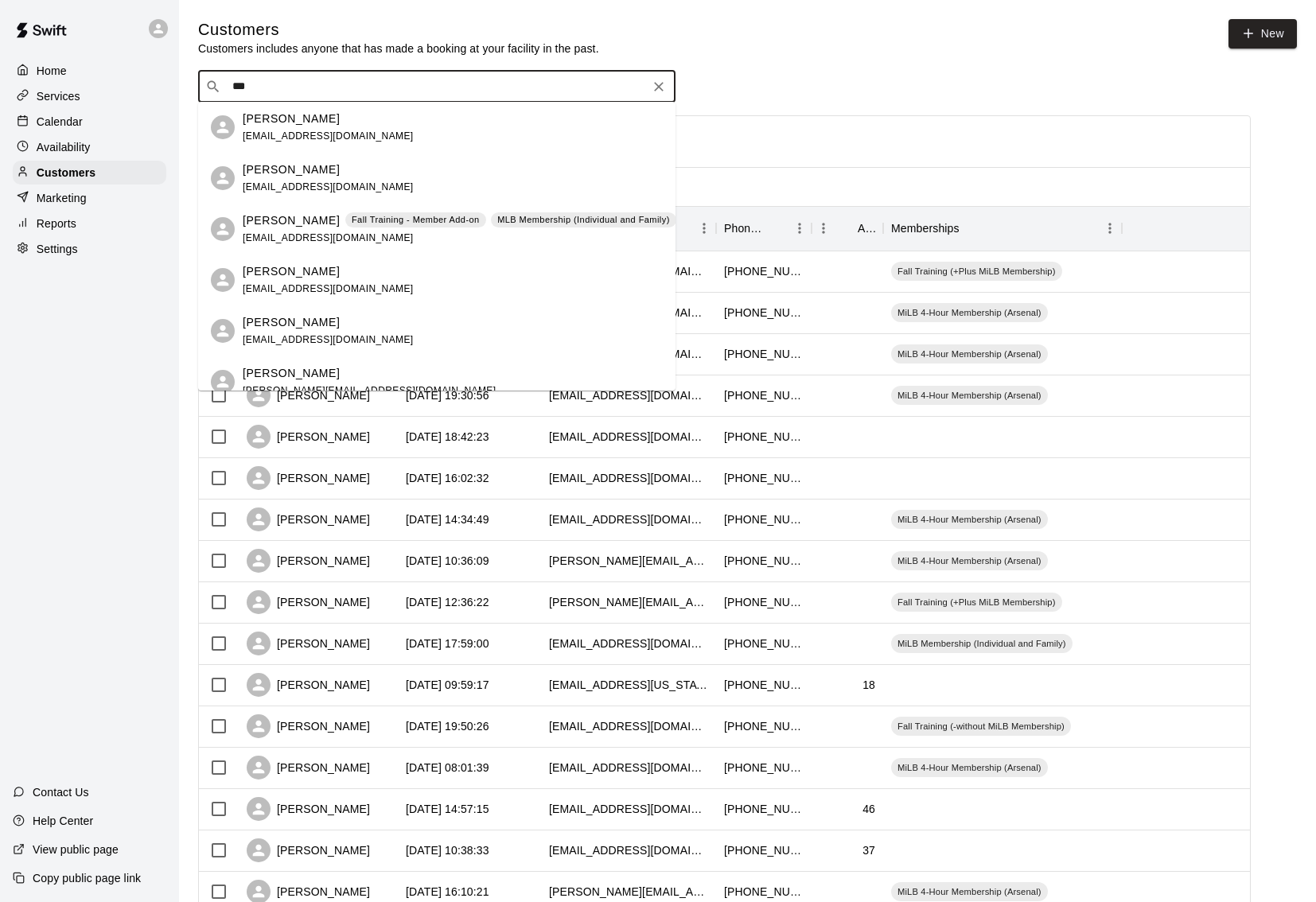
click at [301, 216] on p "[PERSON_NAME]" at bounding box center [291, 221] width 97 height 17
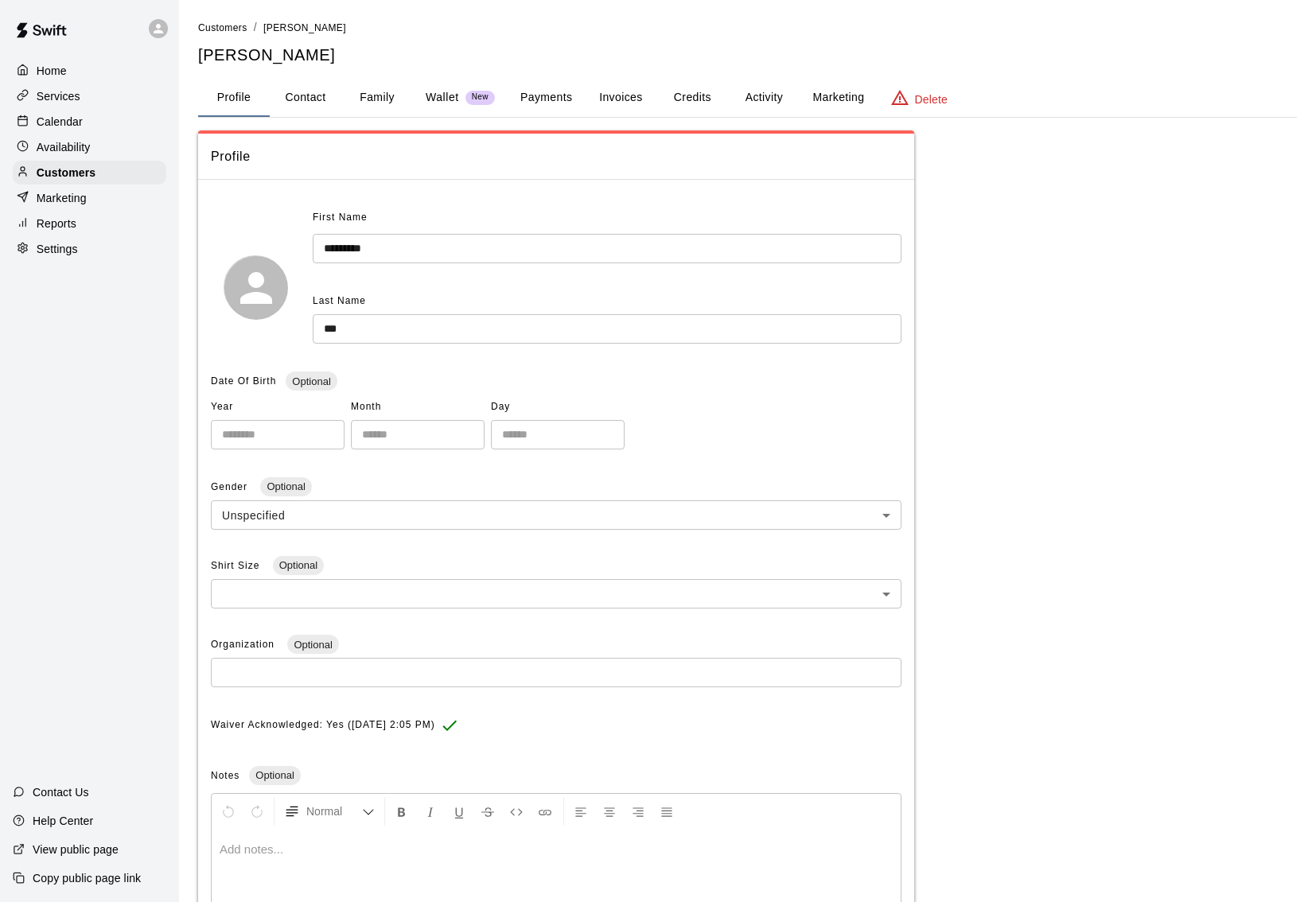
click at [383, 101] on button "Family" at bounding box center [377, 98] width 72 height 38
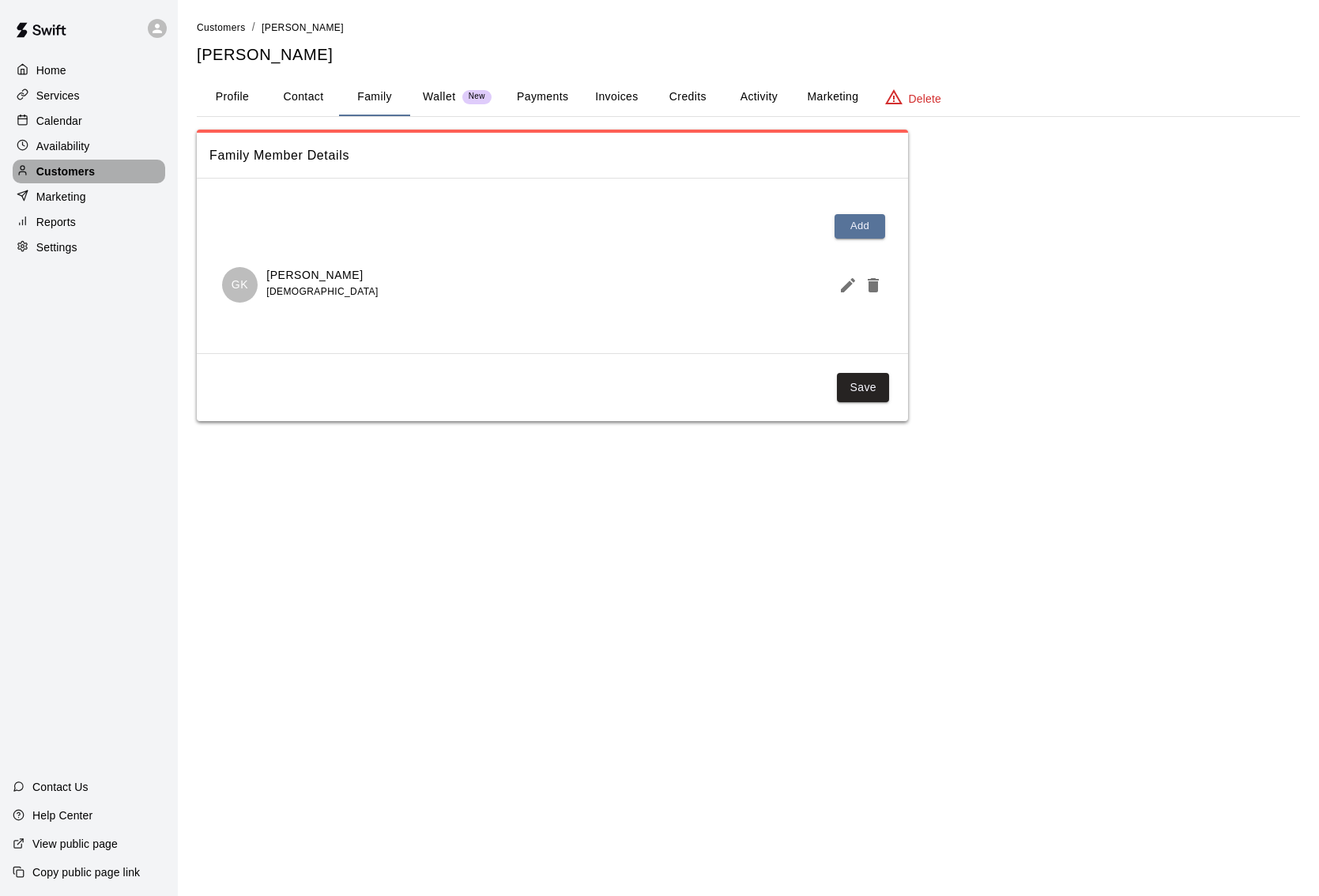
drag, startPoint x: 79, startPoint y: 166, endPoint x: 107, endPoint y: 155, distance: 30.1
click at [80, 166] on p "Customers" at bounding box center [66, 171] width 59 height 16
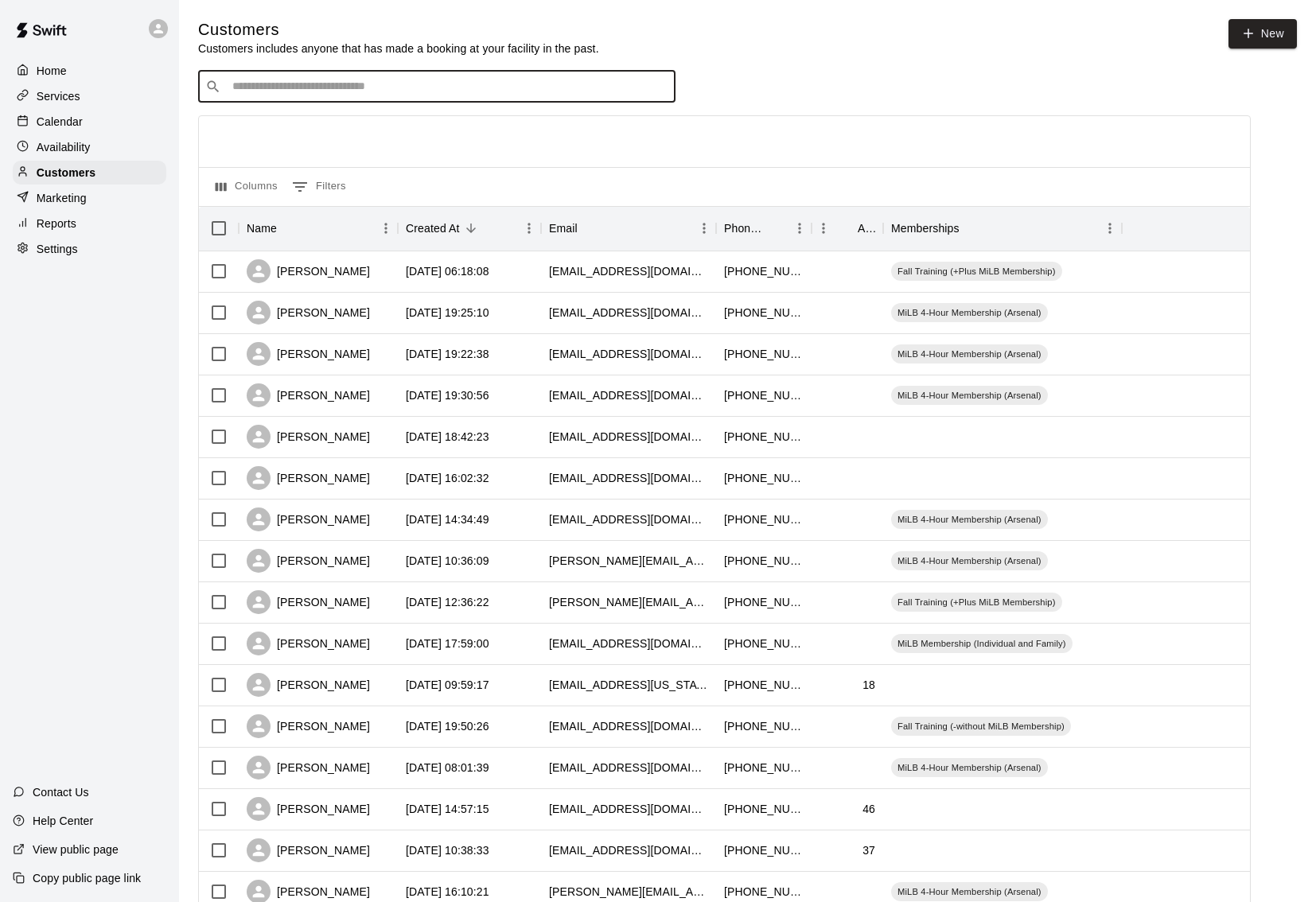
click at [300, 93] on input "Search customers by name or email" at bounding box center [448, 87] width 441 height 16
click at [298, 91] on input "Search customers by name or email" at bounding box center [448, 87] width 441 height 16
type input "****"
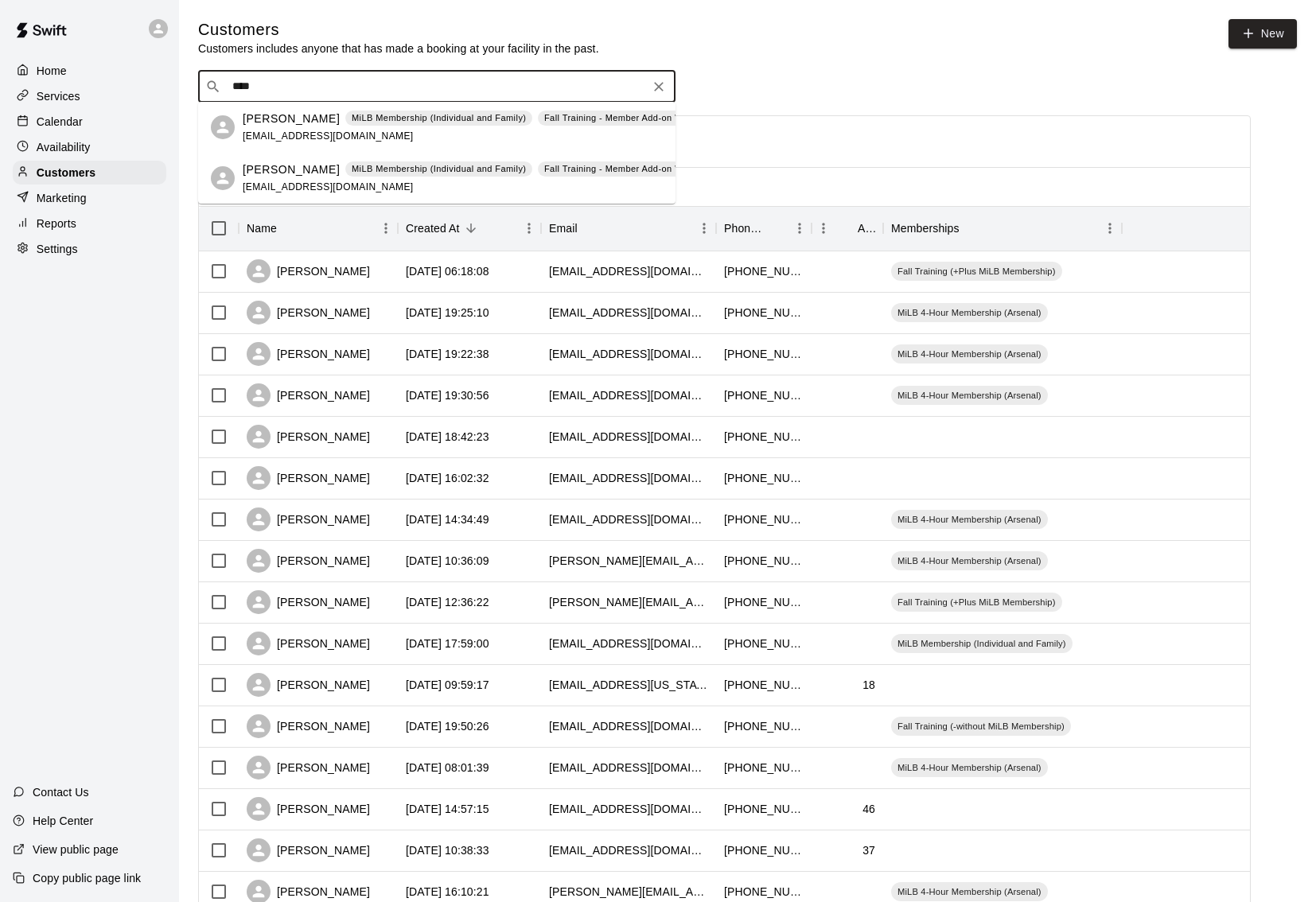
click at [271, 125] on p "[PERSON_NAME]" at bounding box center [291, 118] width 97 height 17
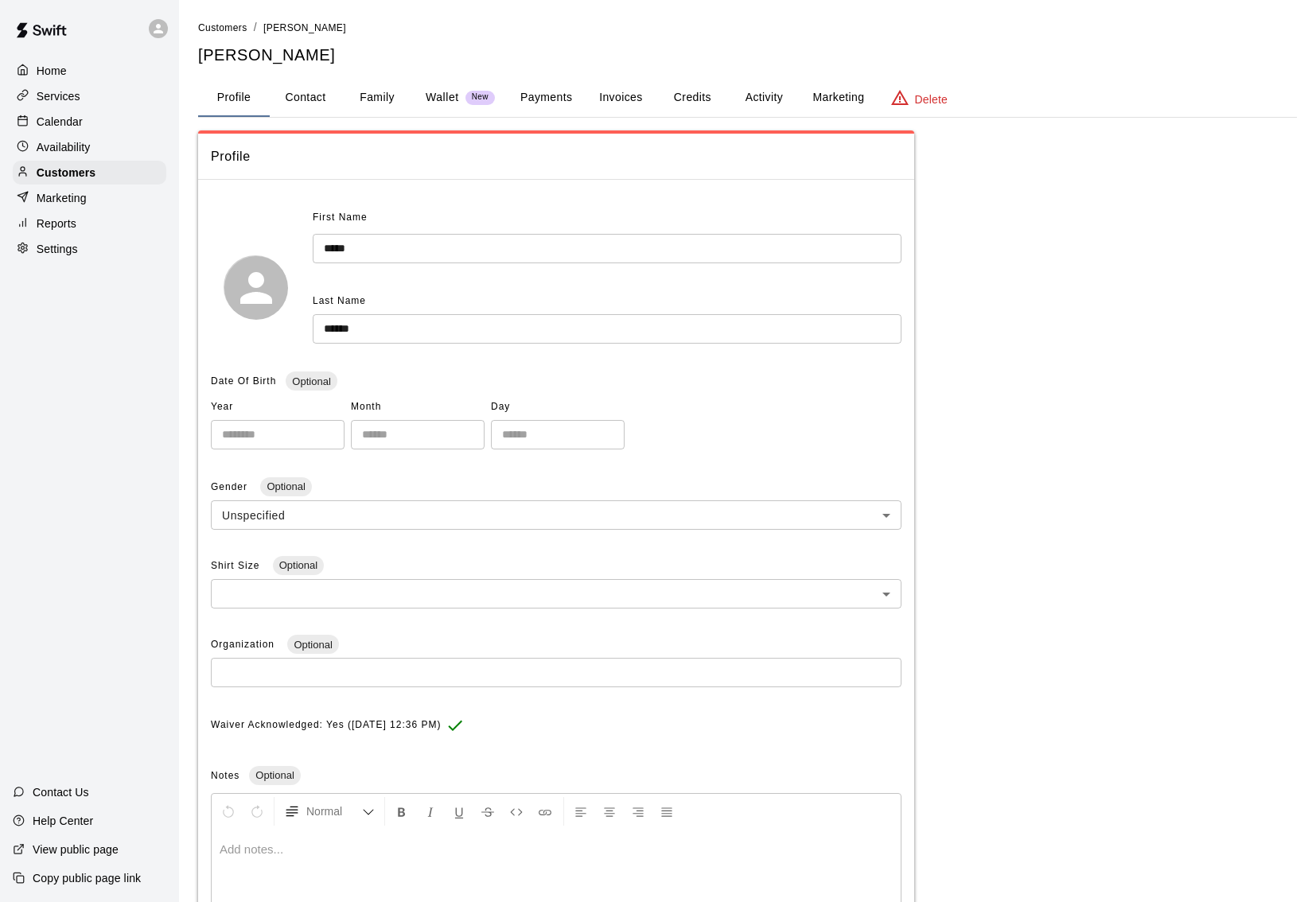
click at [323, 96] on button "Contact" at bounding box center [306, 98] width 72 height 38
select select "**"
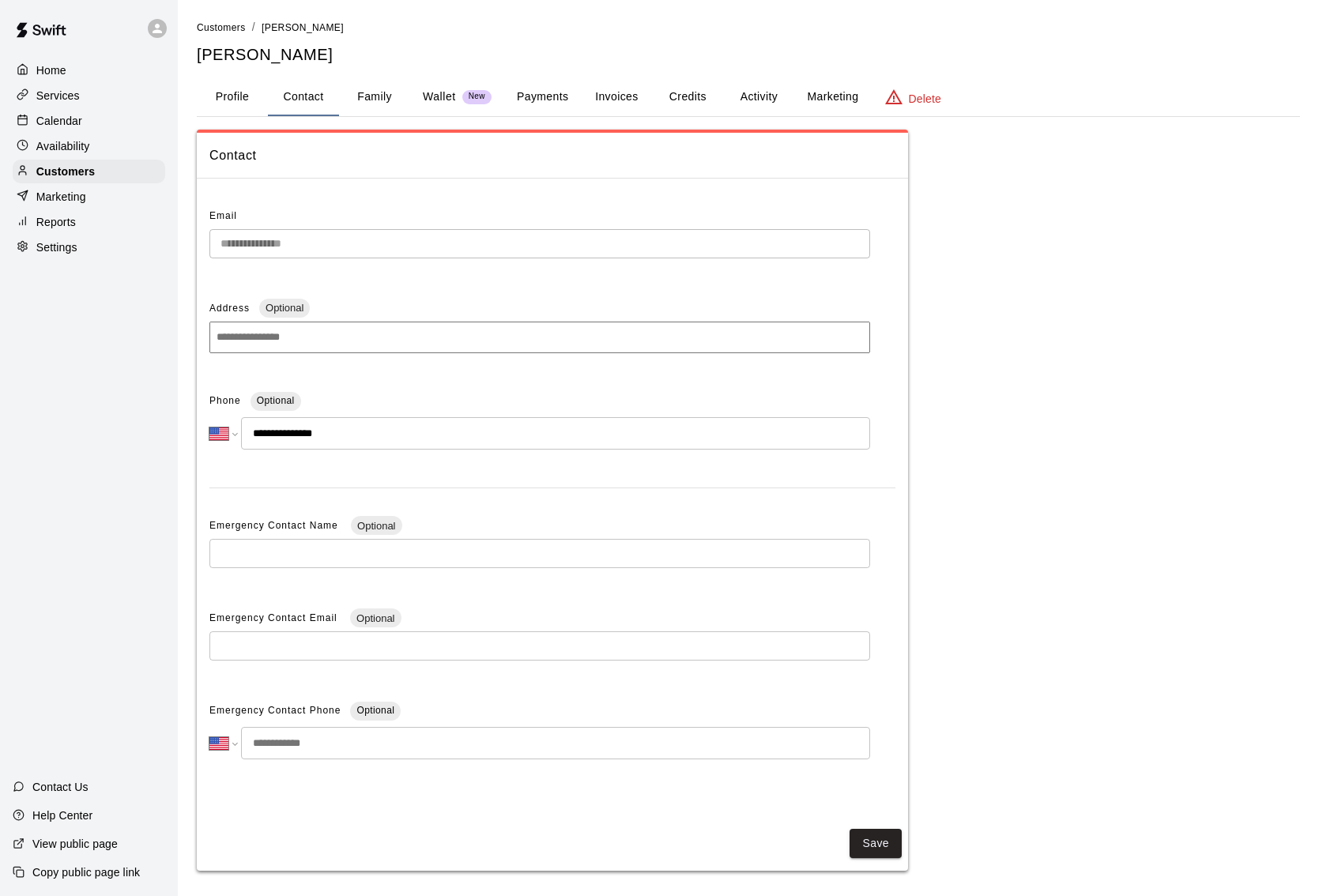
click at [206, 238] on div "**********" at bounding box center [552, 501] width 711 height 619
click at [223, 29] on span "Customers" at bounding box center [221, 28] width 49 height 11
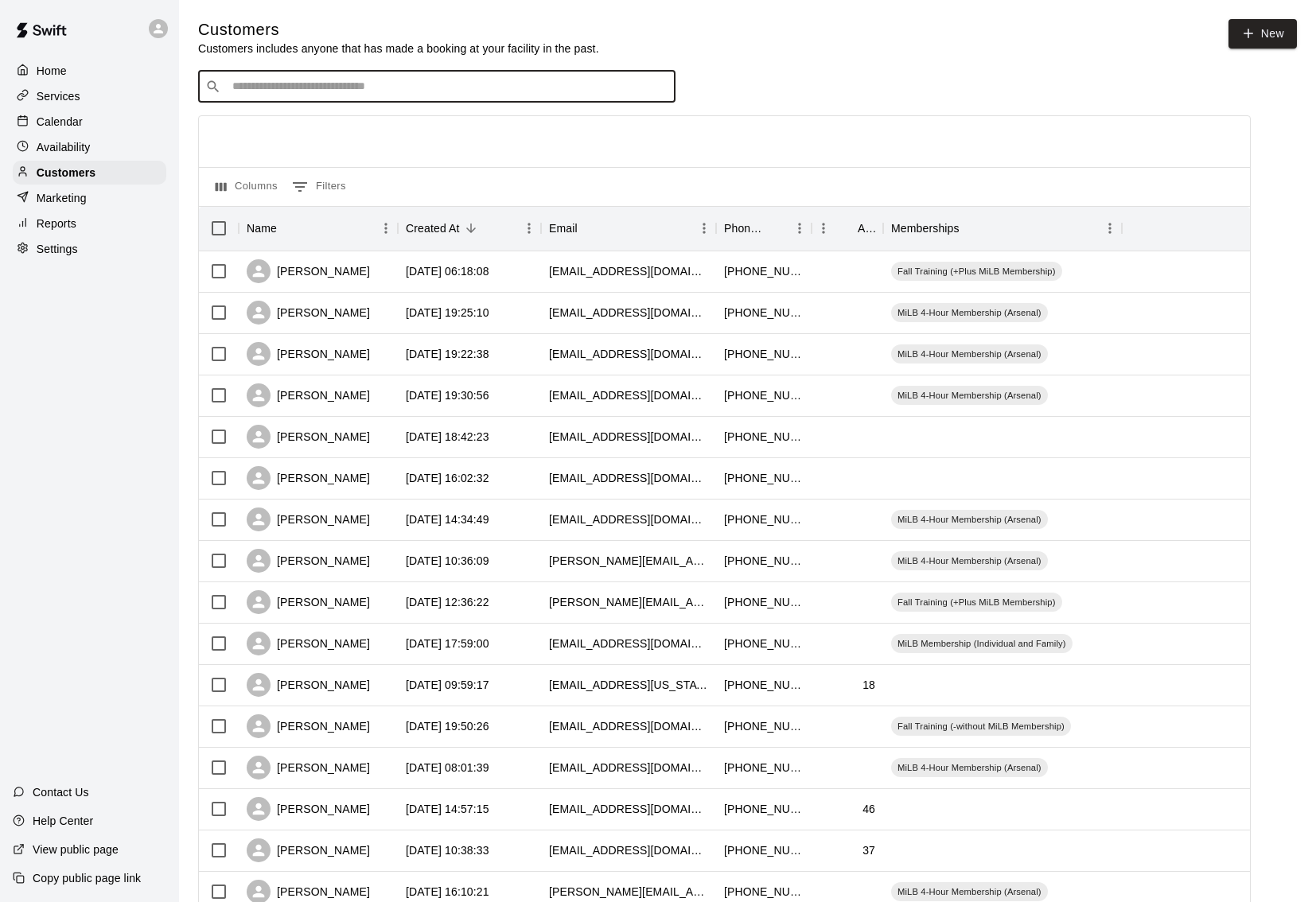
click at [368, 87] on input "Search customers by name or email" at bounding box center [448, 87] width 441 height 16
click at [373, 95] on div "​ ​" at bounding box center [436, 87] width 477 height 32
type input "***"
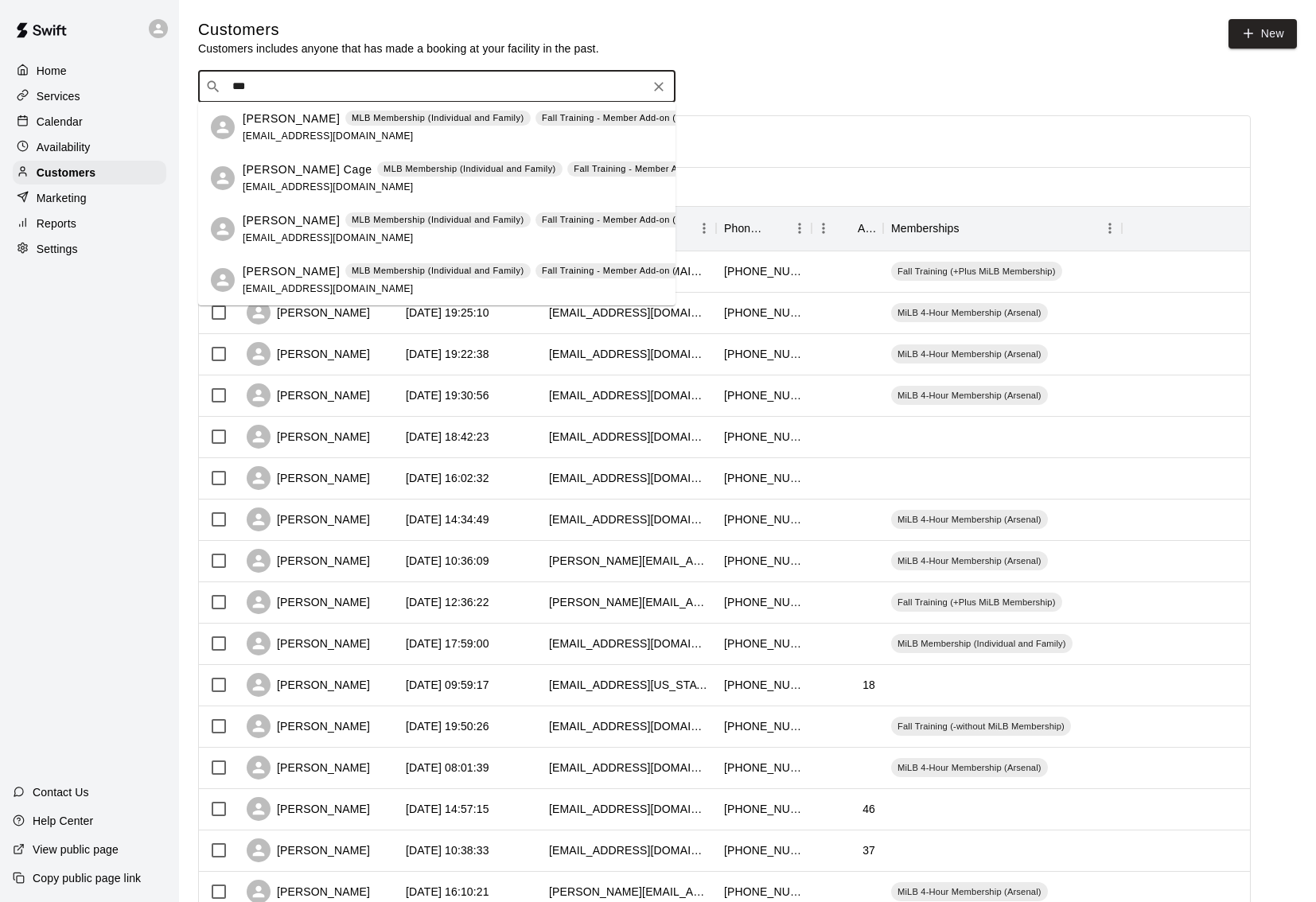
click at [288, 129] on div "[PERSON_NAME] MLB Membership (Individual and Family) Fall Training - Member Add…" at bounding box center [480, 127] width 475 height 34
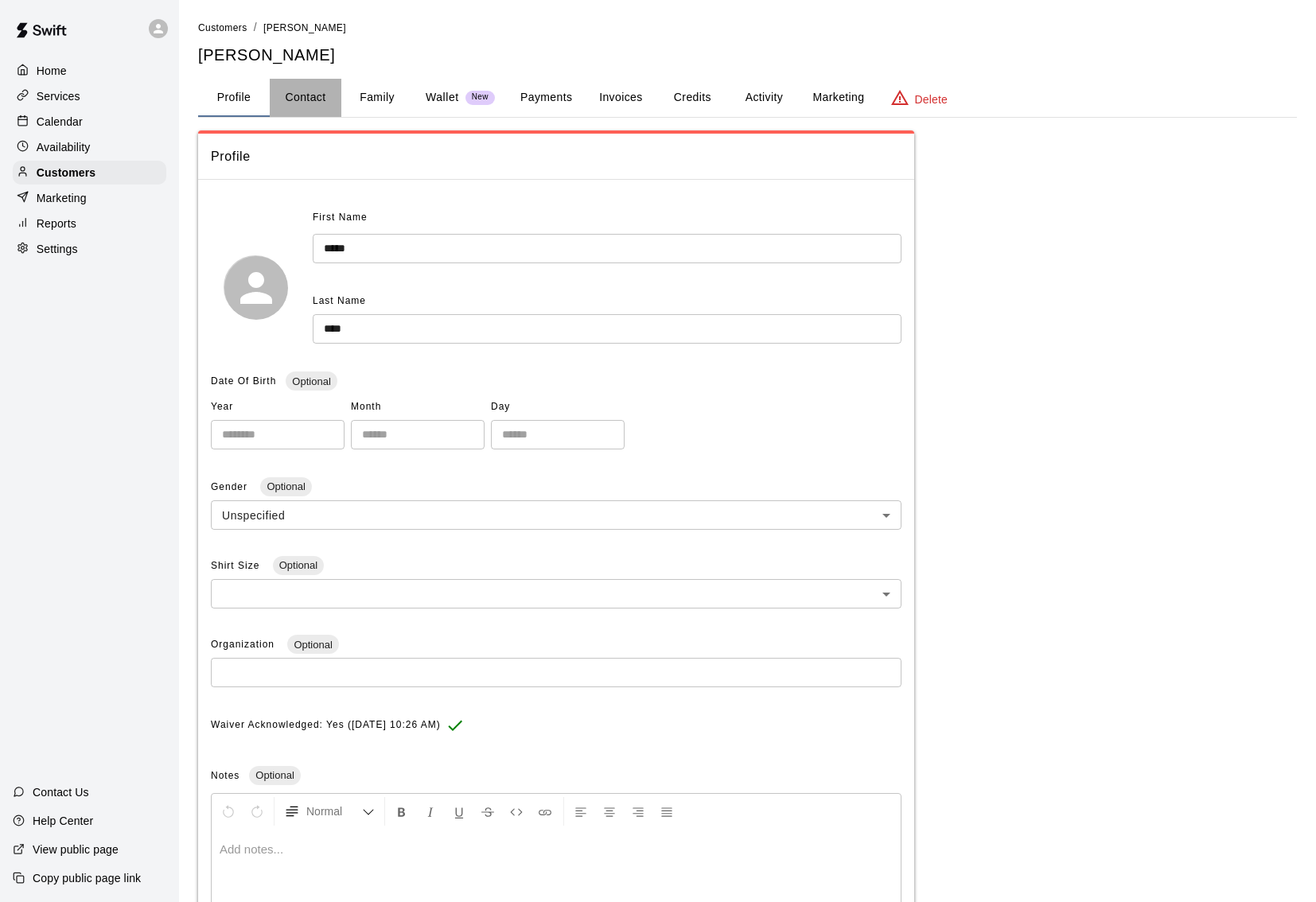
click at [307, 100] on button "Contact" at bounding box center [306, 98] width 72 height 38
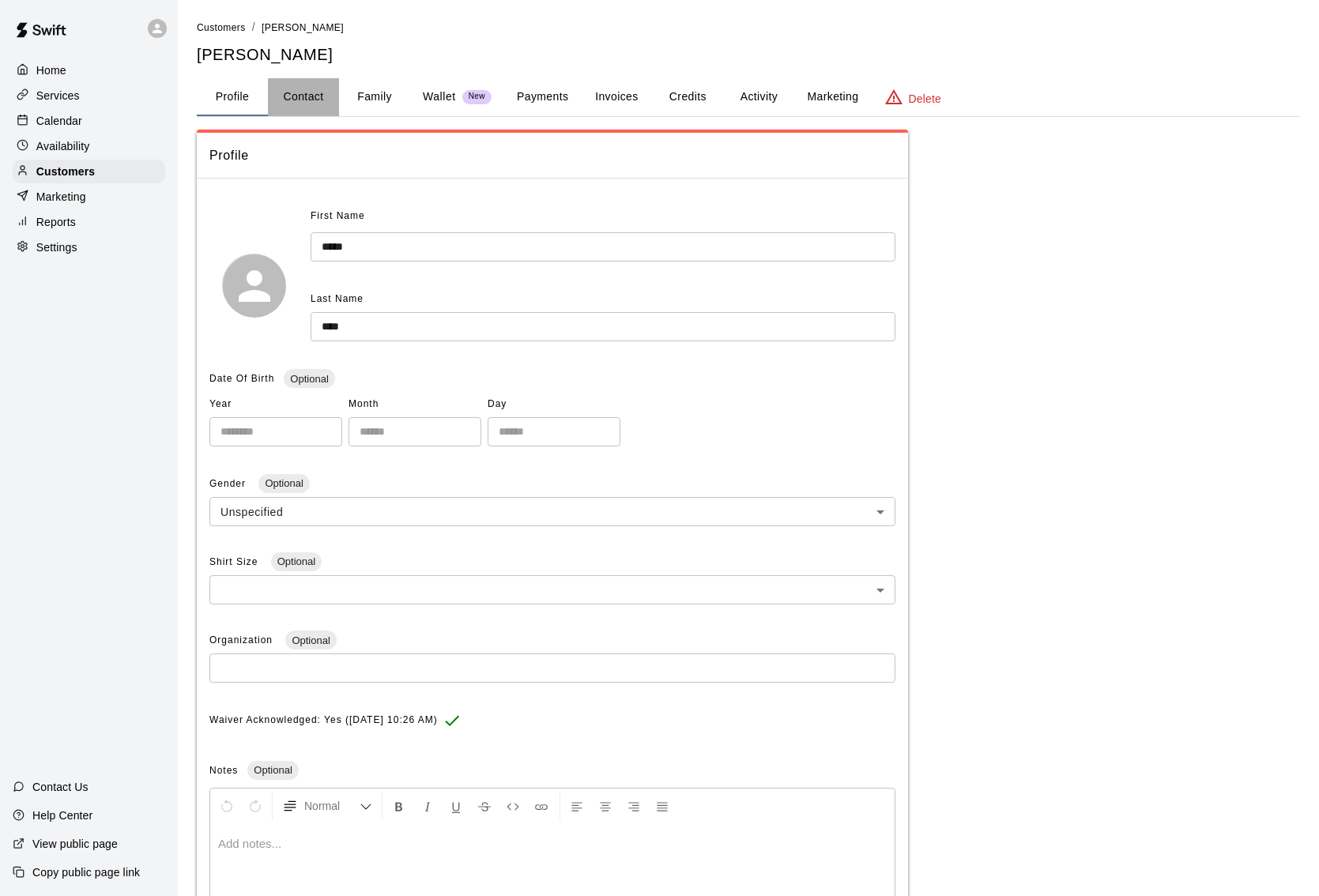
select select "**"
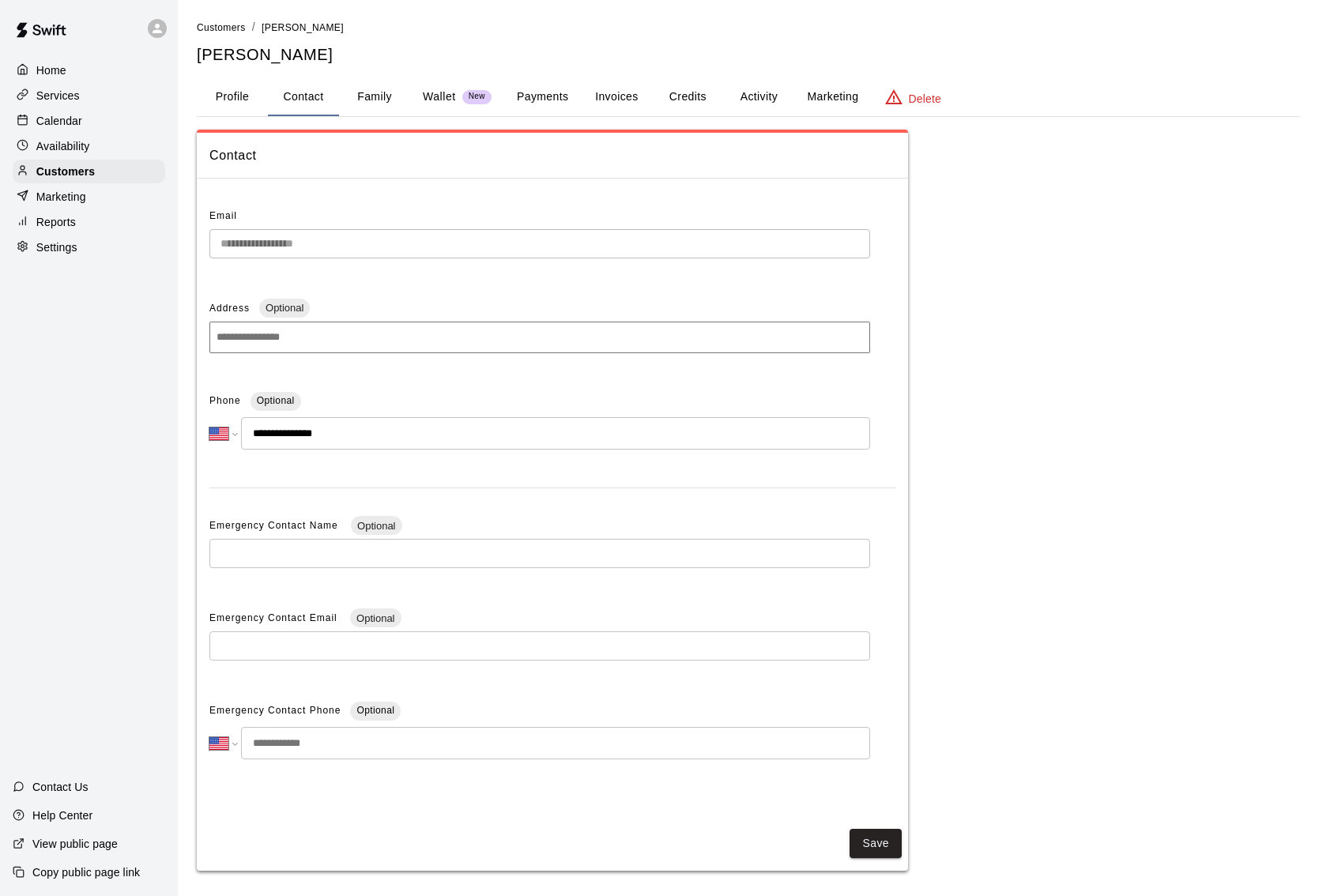
click at [1060, 339] on div "**********" at bounding box center [748, 500] width 1103 height 741
